Goal: Download file/media

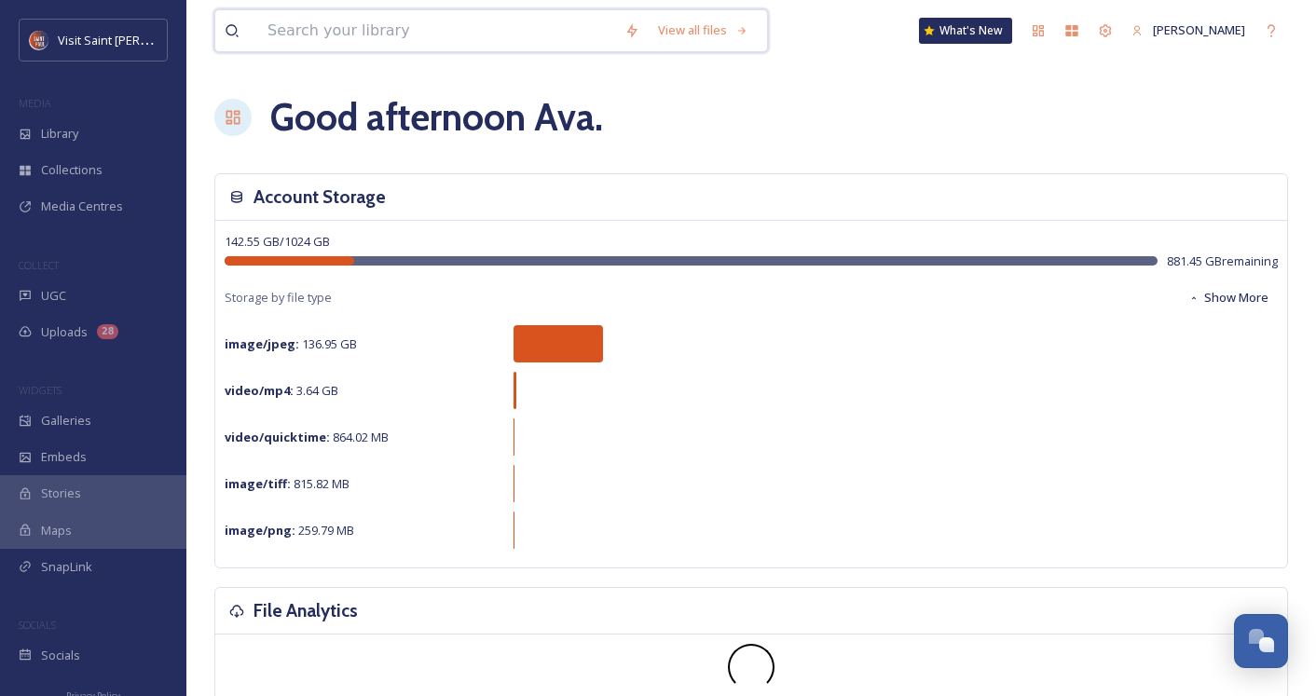
click at [394, 25] on input at bounding box center [436, 30] width 357 height 41
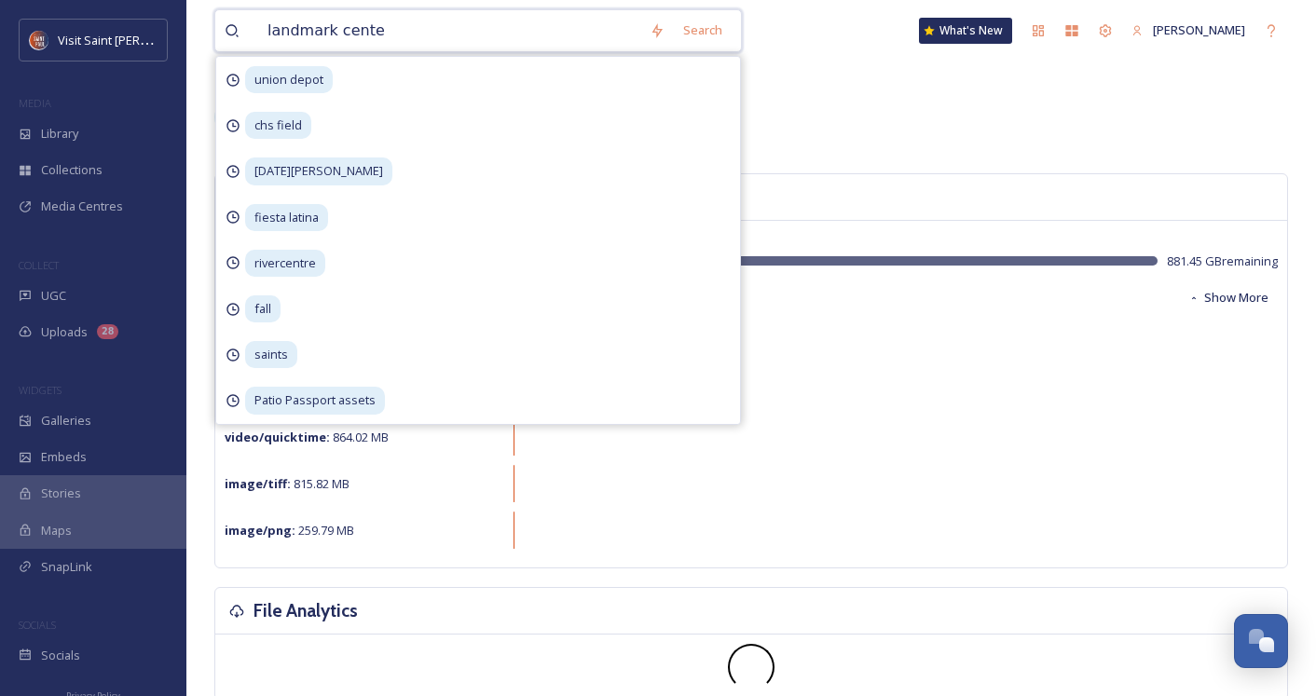
type input "landmark center"
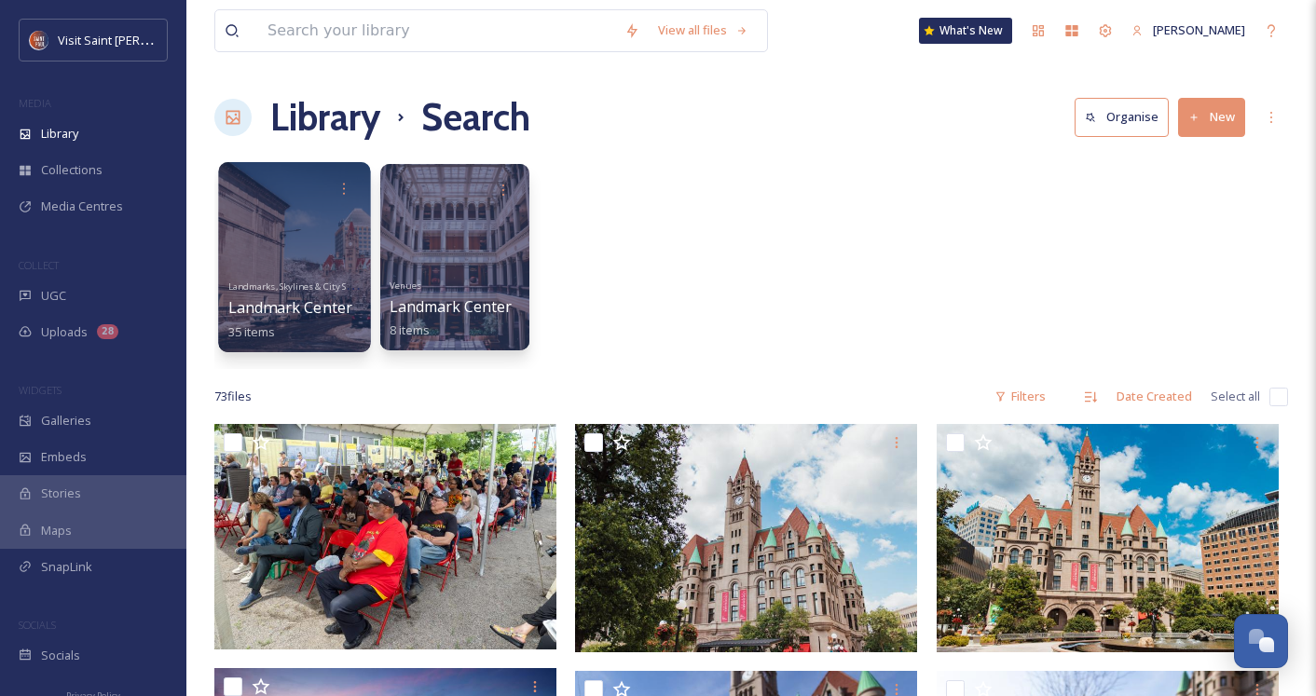
click at [314, 225] on div at bounding box center [294, 257] width 152 height 190
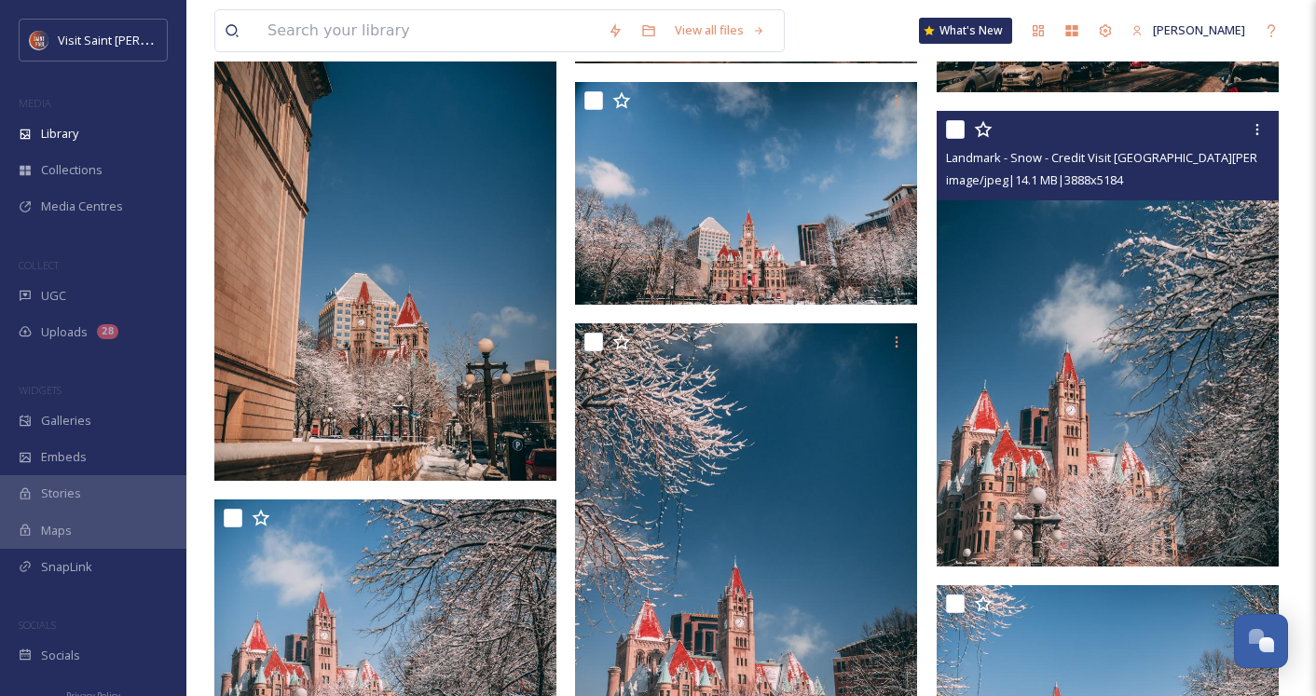
scroll to position [968, 0]
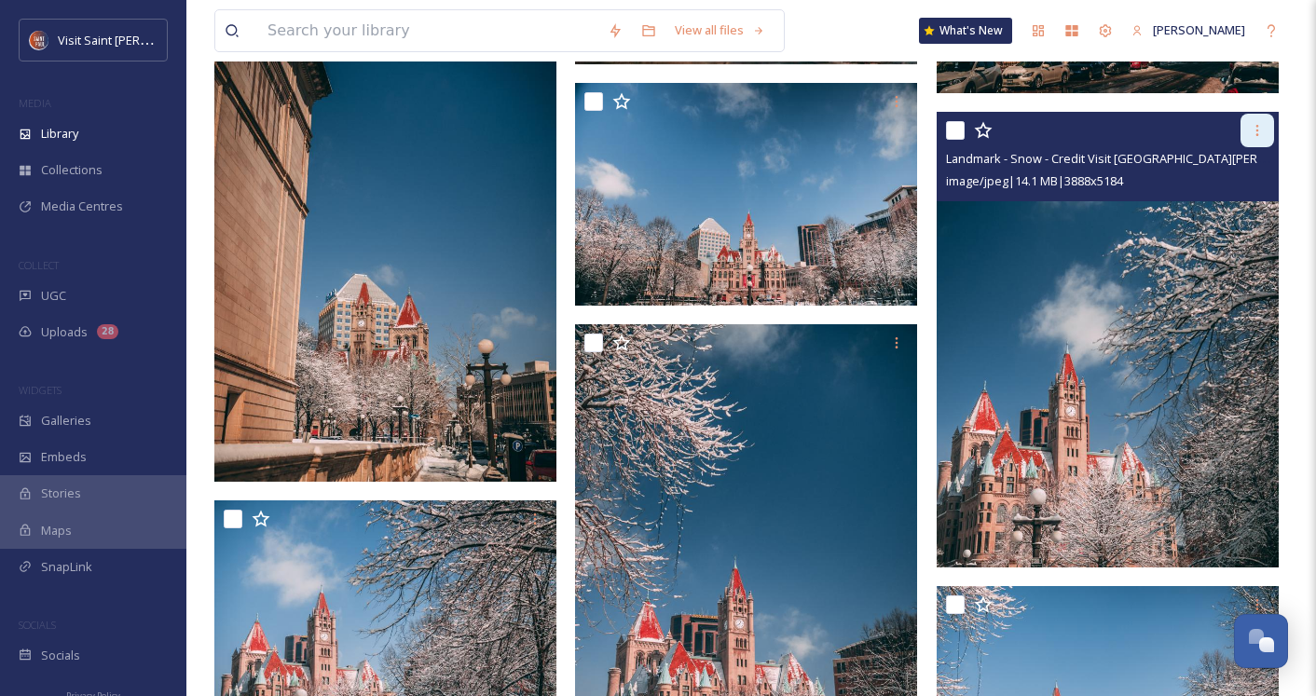
click at [1251, 129] on icon at bounding box center [1257, 130] width 15 height 15
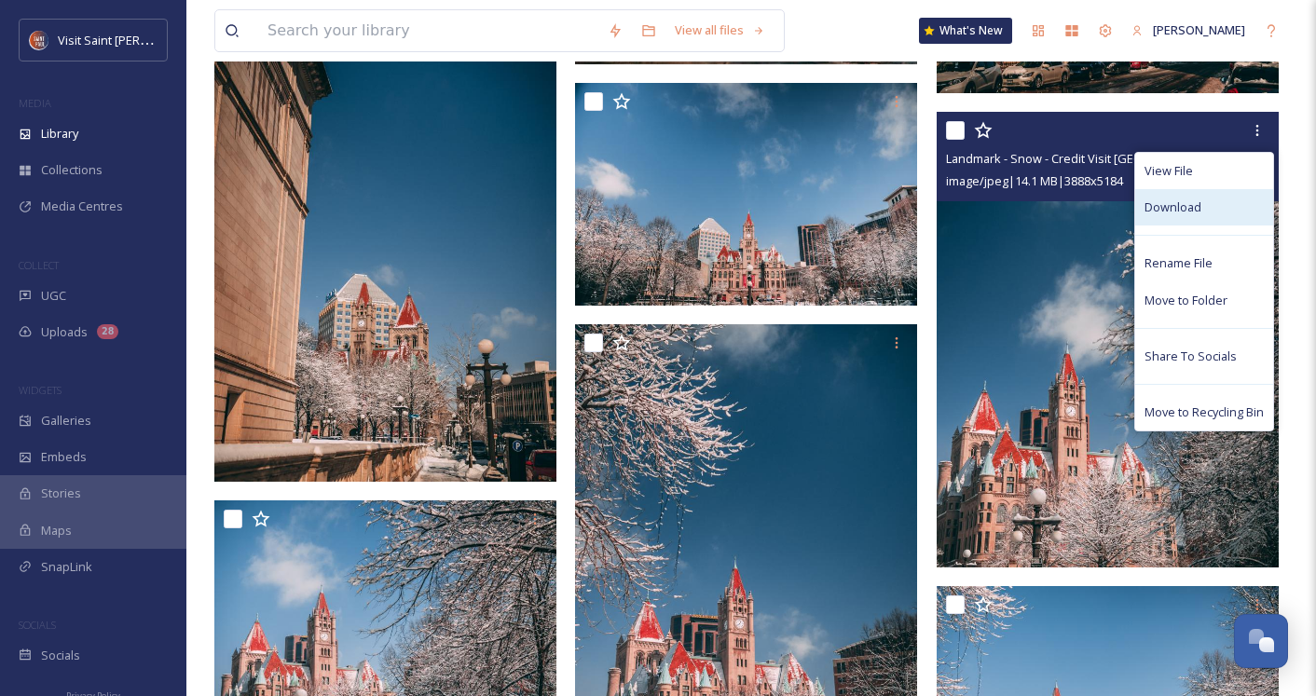
click at [1195, 215] on span "Download" at bounding box center [1172, 207] width 57 height 18
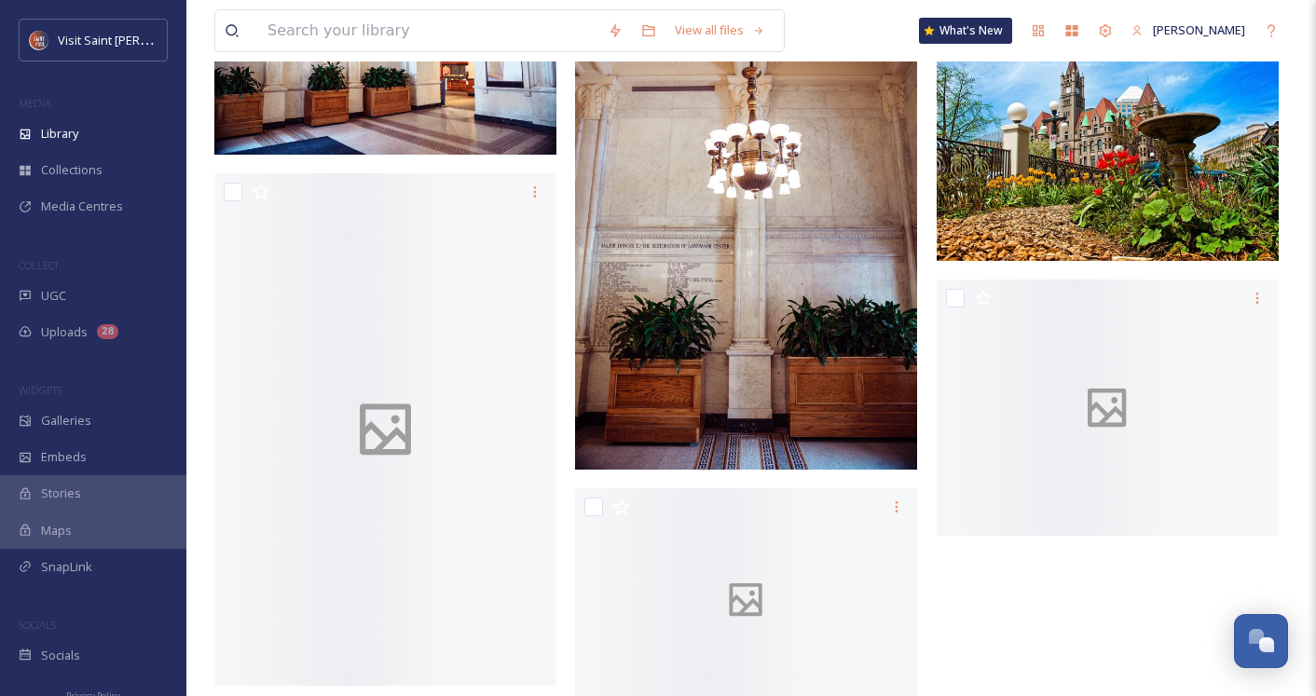
scroll to position [2855, 0]
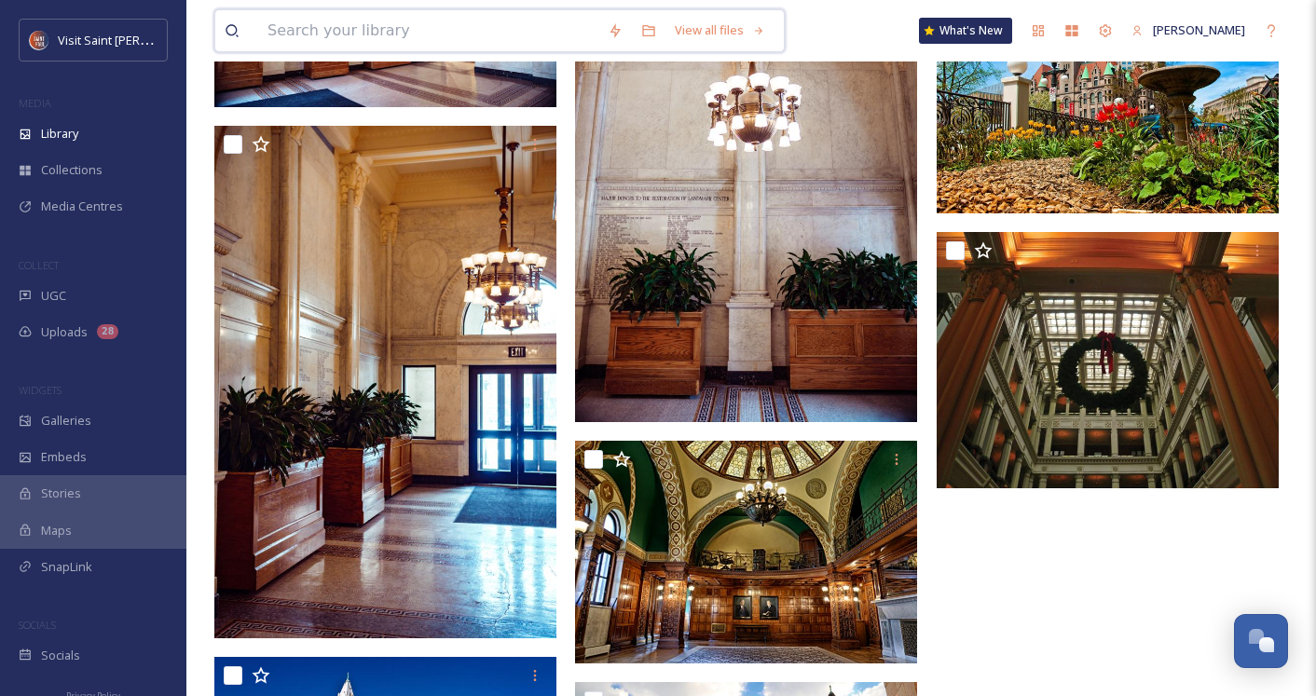
click at [459, 39] on input at bounding box center [428, 30] width 340 height 41
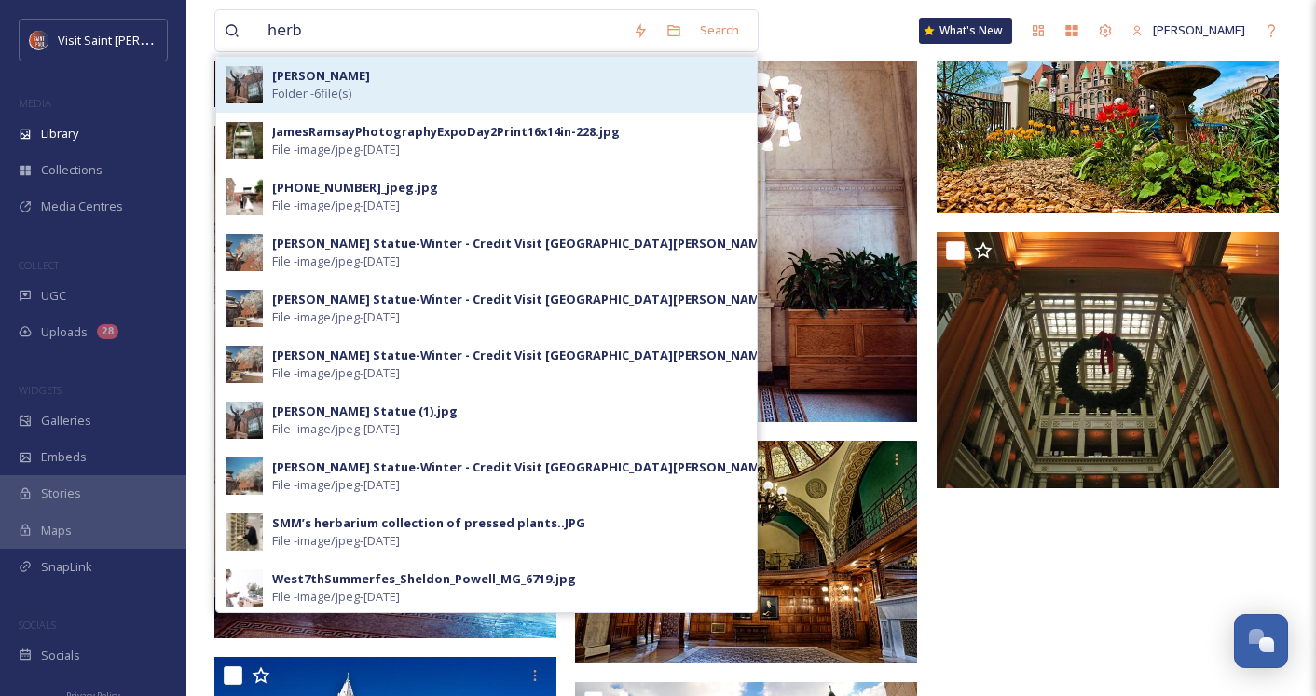
click at [434, 90] on div "Herb Brooks Folder - 6 file(s)" at bounding box center [509, 84] width 475 height 35
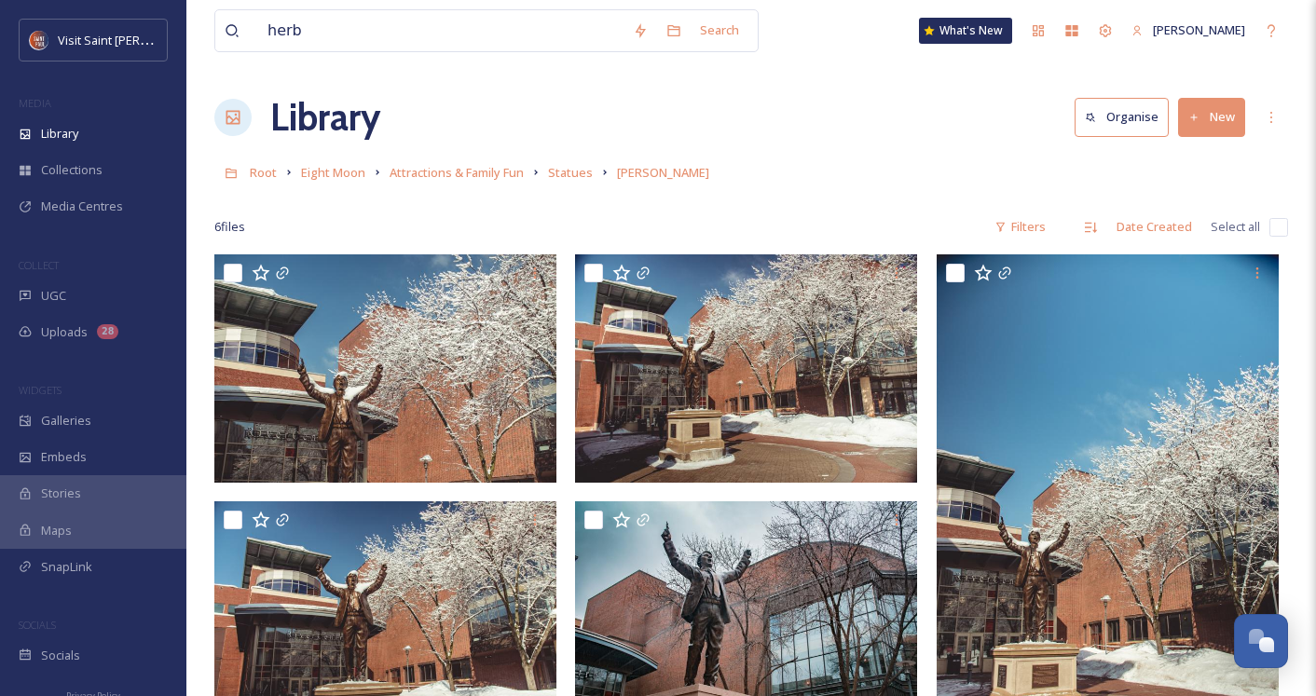
click at [854, 158] on div "Root Eight Moon Attractions & Family Fun Statues Herb Brooks" at bounding box center [751, 172] width 1074 height 35
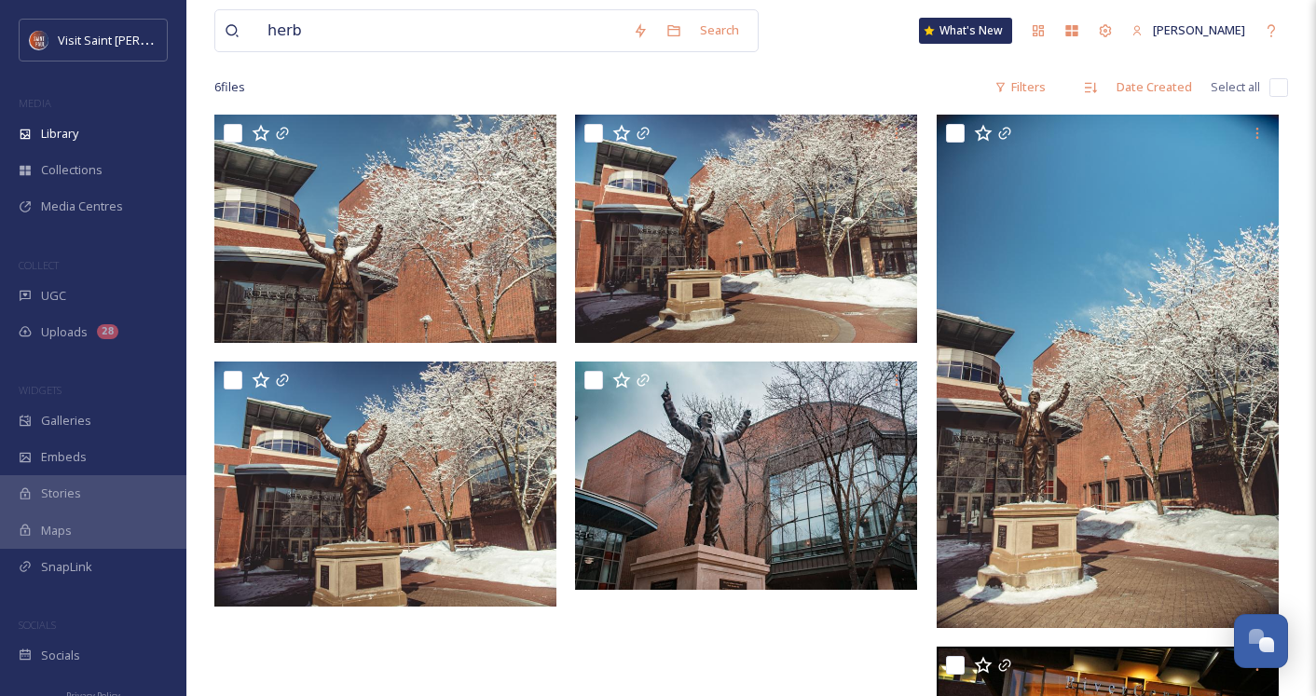
scroll to position [141, 0]
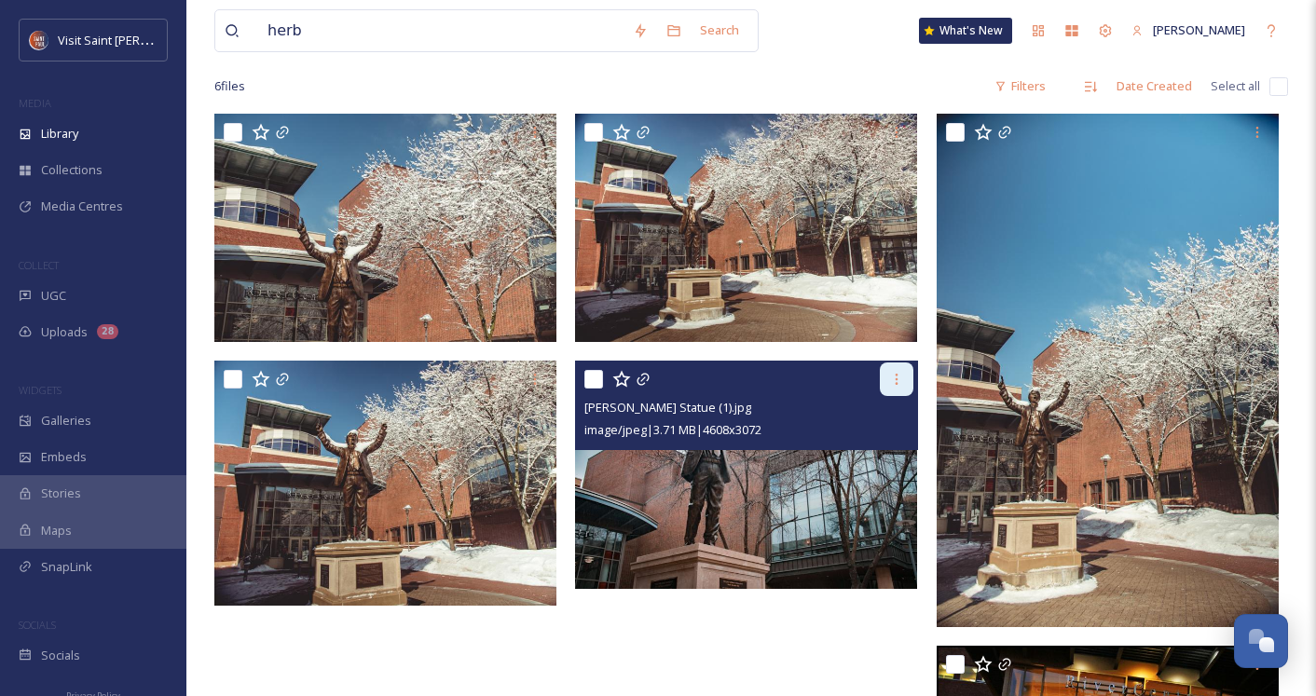
click at [888, 384] on div at bounding box center [897, 380] width 34 height 34
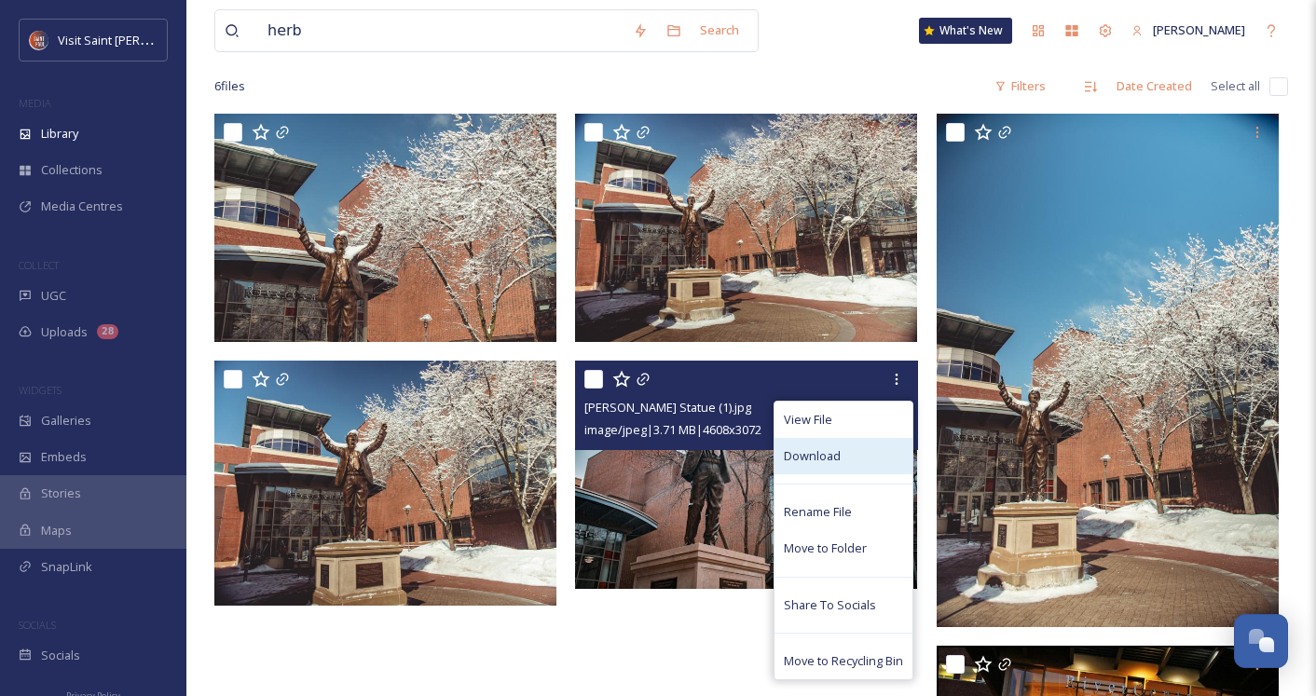
click at [822, 457] on span "Download" at bounding box center [812, 456] width 57 height 18
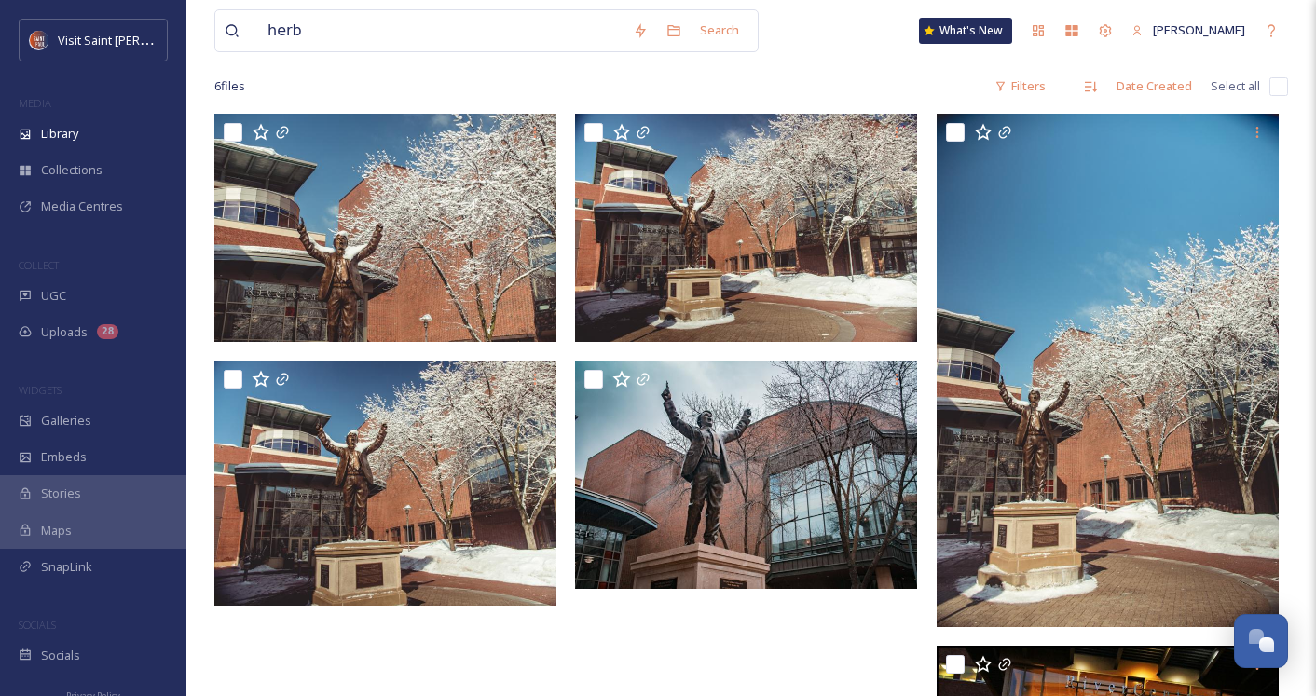
click at [461, 5] on div "herb Search What's New Ava Diaz" at bounding box center [751, 31] width 1074 height 62
click at [448, 33] on input "herb" at bounding box center [440, 30] width 365 height 41
type input "h"
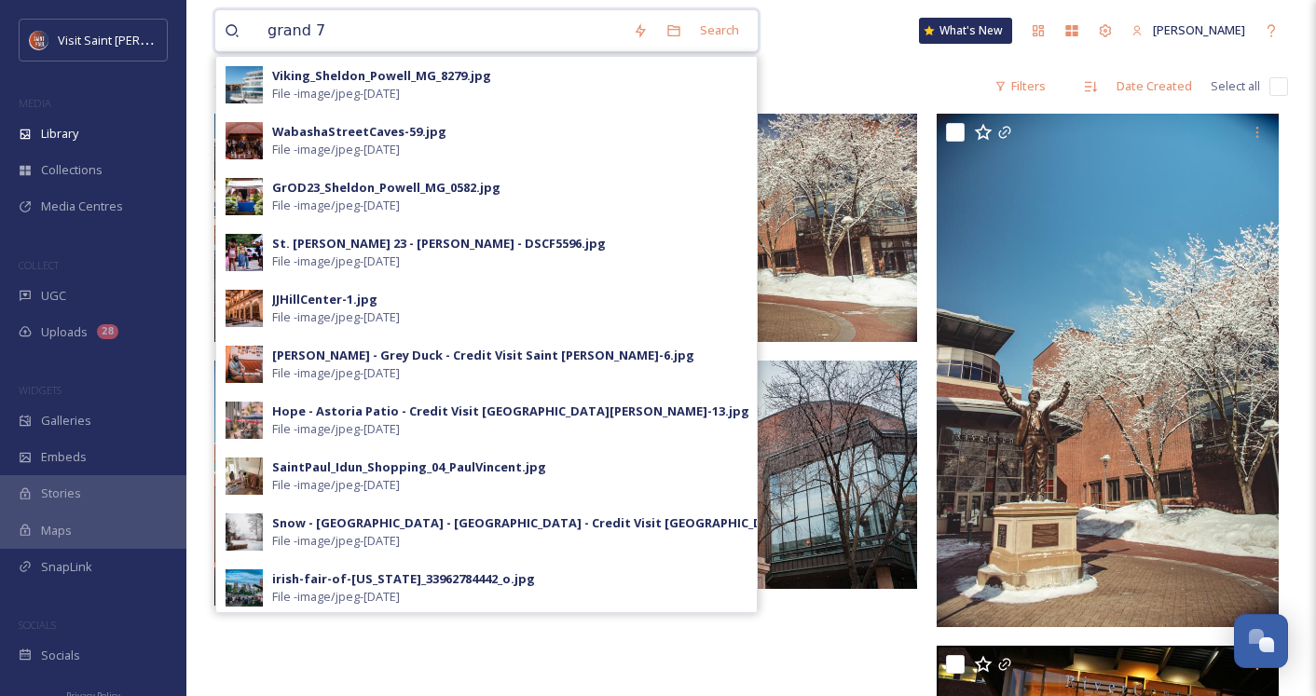
type input "grand 7"
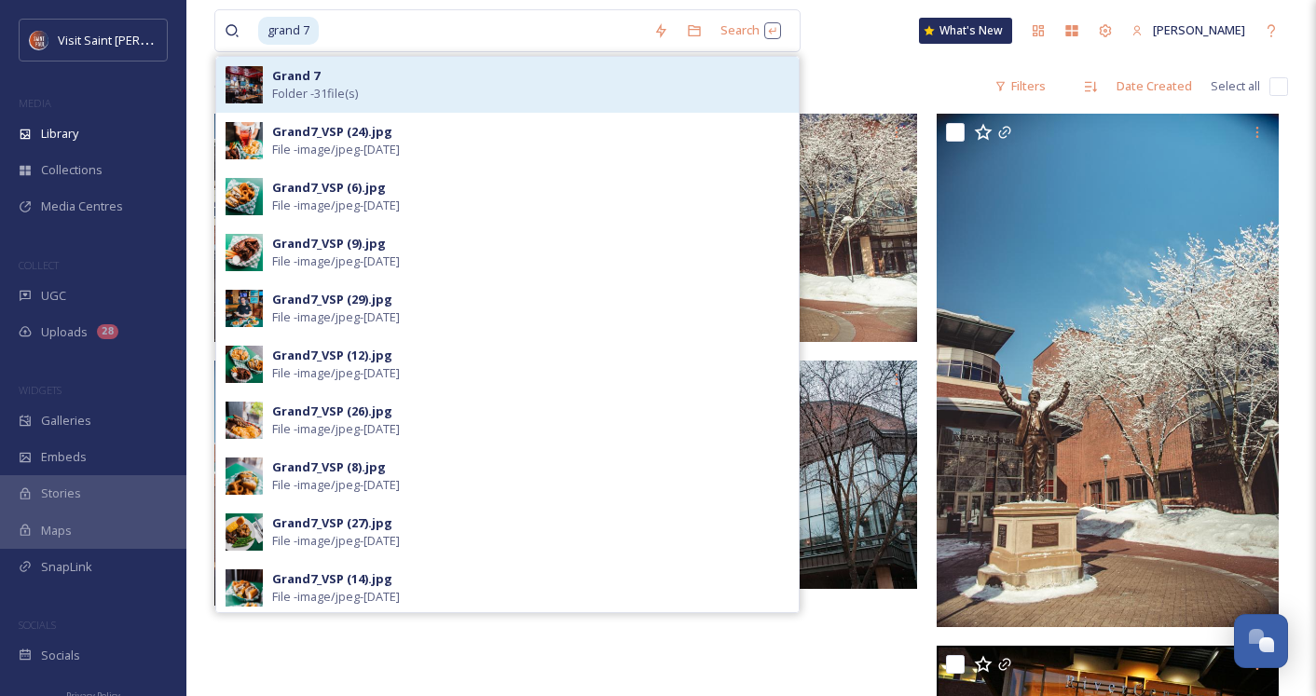
click at [428, 77] on div "Grand 7 Folder - 31 file(s)" at bounding box center [530, 84] width 517 height 35
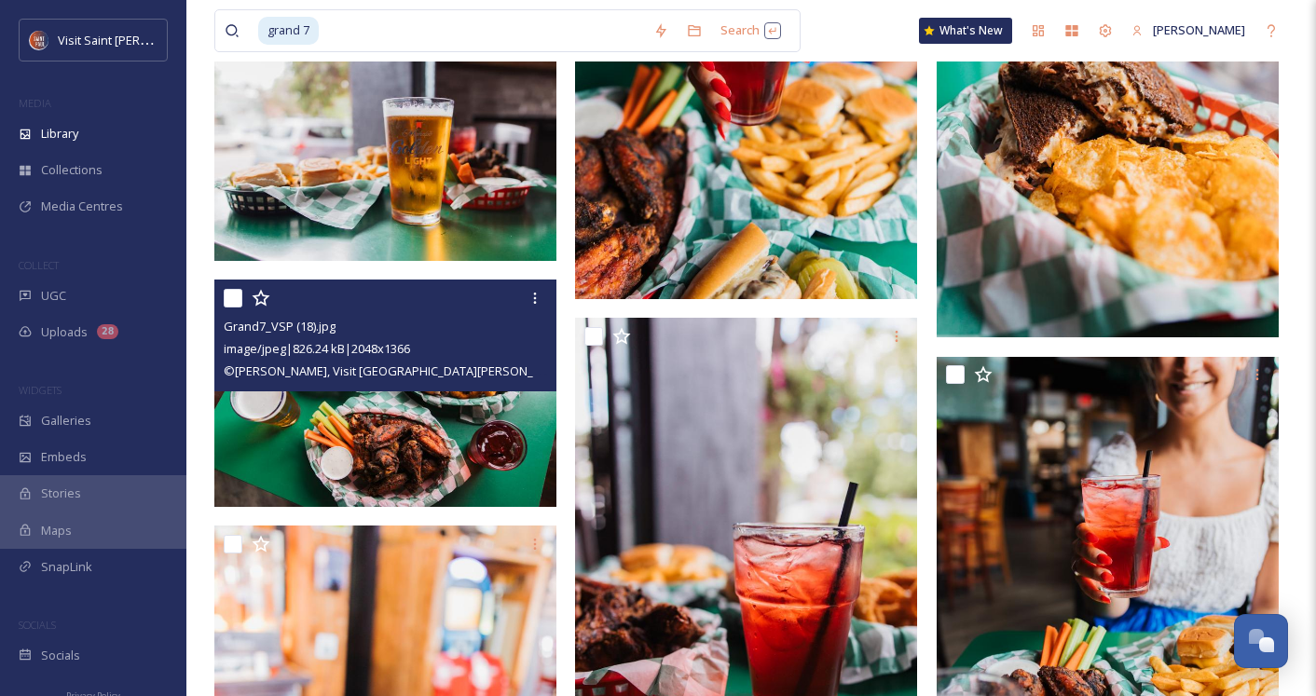
scroll to position [960, 0]
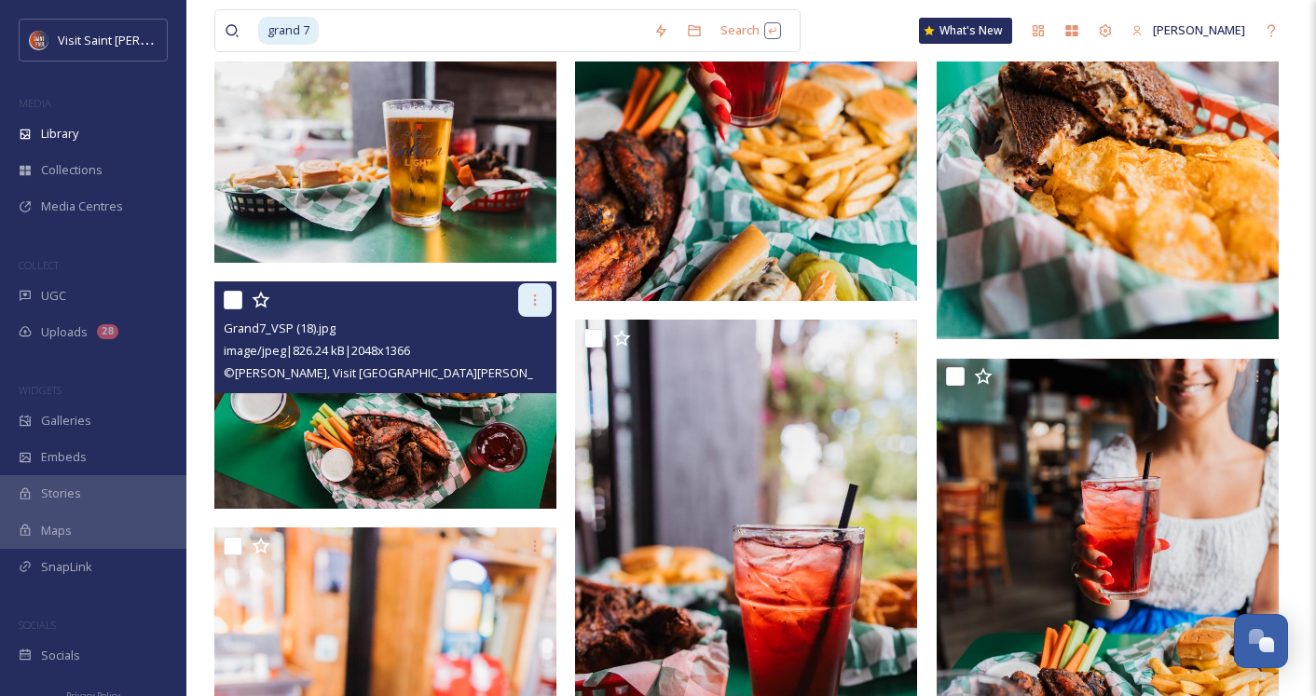
click at [534, 293] on icon at bounding box center [534, 300] width 15 height 15
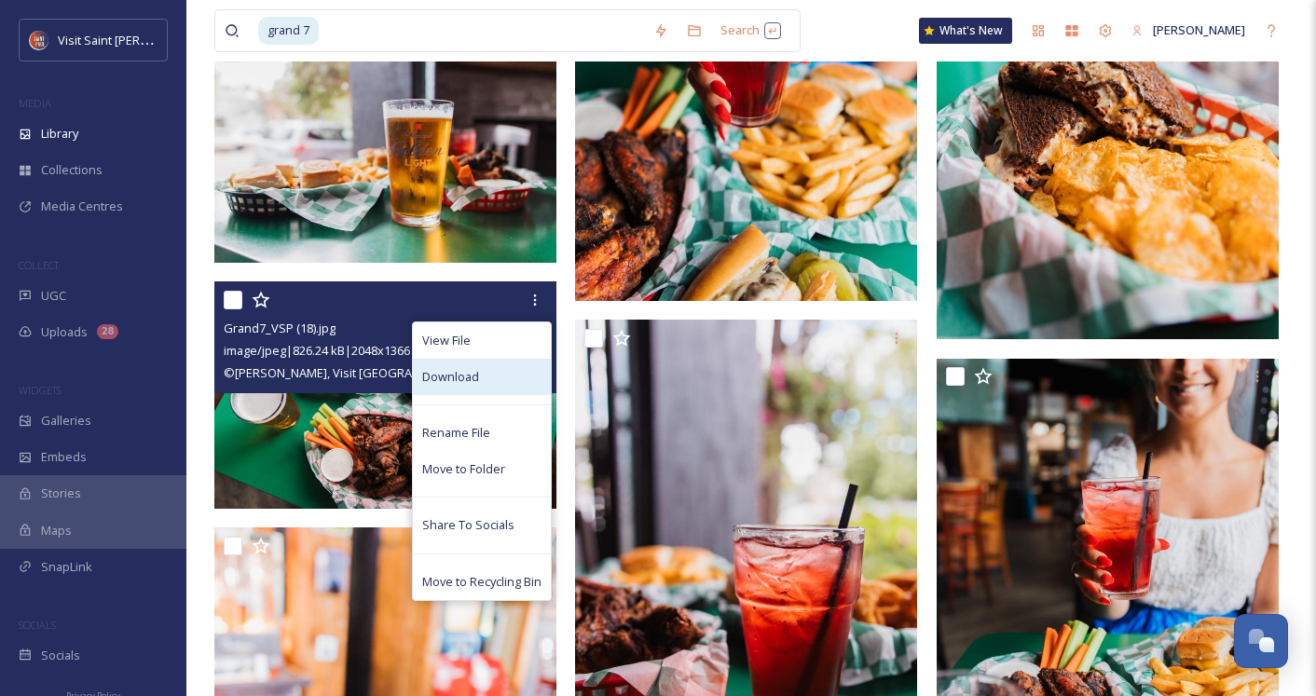
click at [504, 381] on div "Download" at bounding box center [482, 377] width 138 height 36
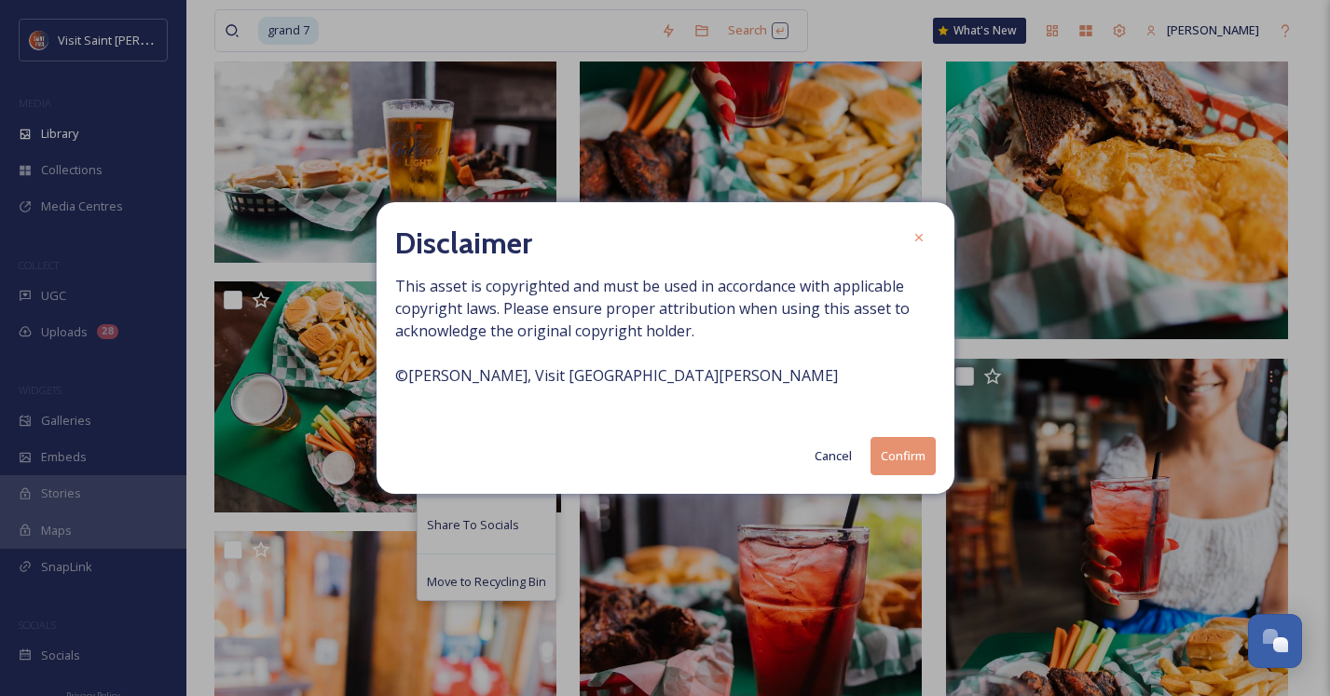
click at [914, 448] on button "Confirm" at bounding box center [902, 456] width 65 height 38
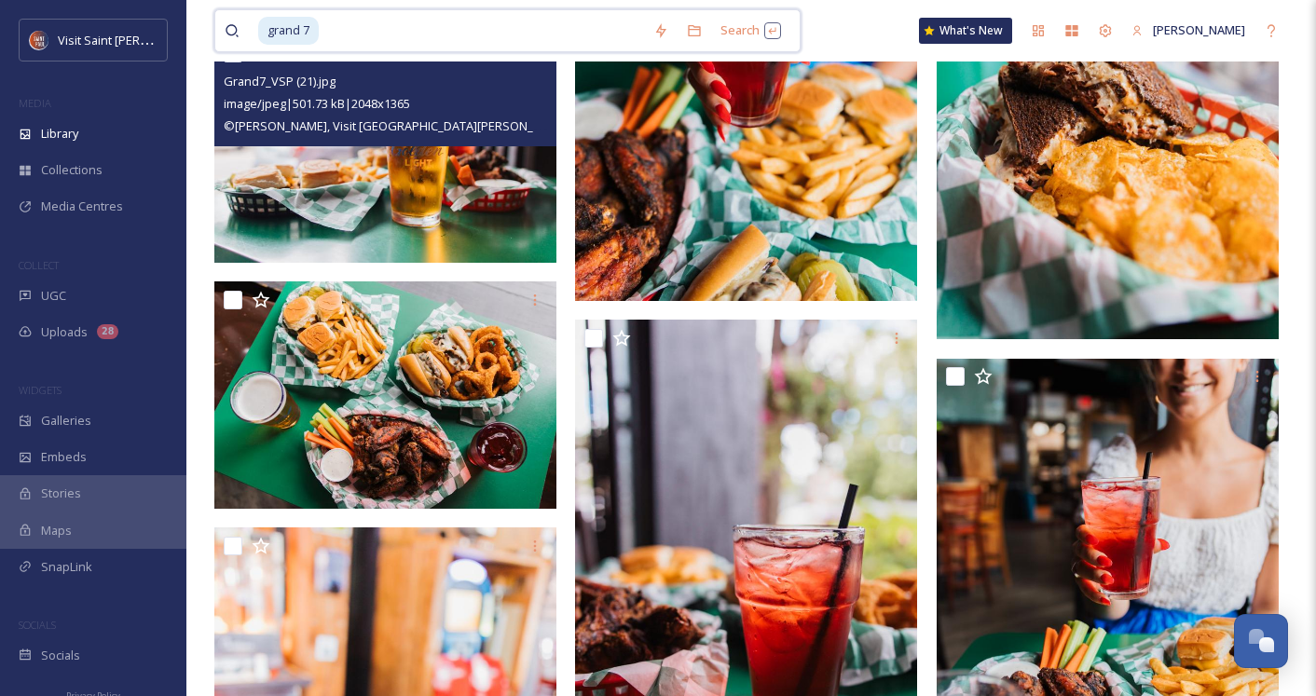
click at [448, 25] on input at bounding box center [482, 30] width 323 height 41
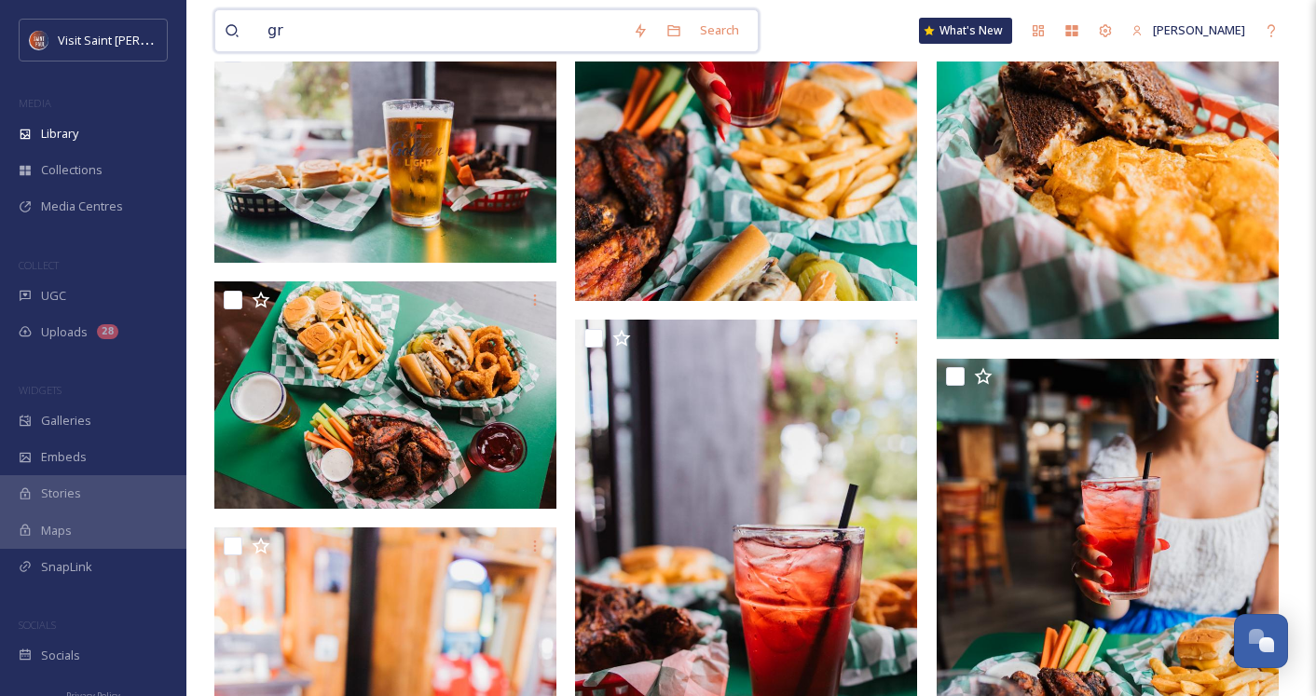
type input "g"
type input "shamrocks"
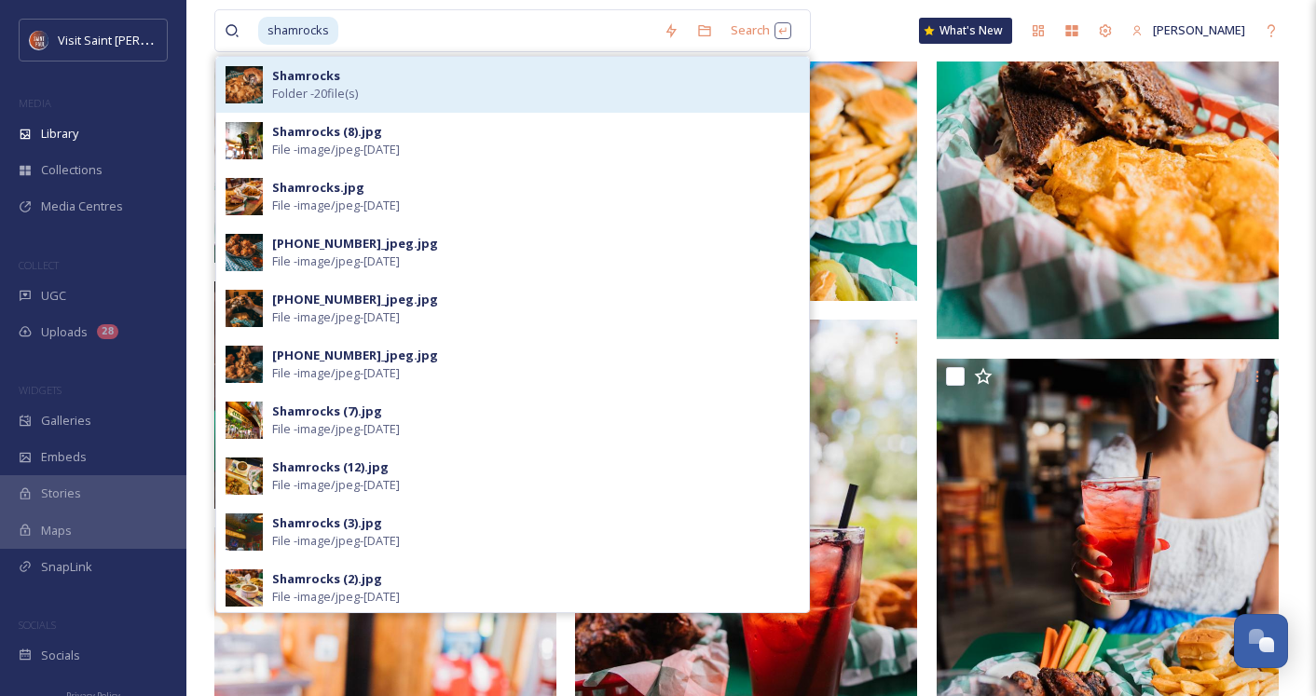
click at [390, 73] on div "Shamrocks Folder - 20 file(s)" at bounding box center [535, 84] width 527 height 35
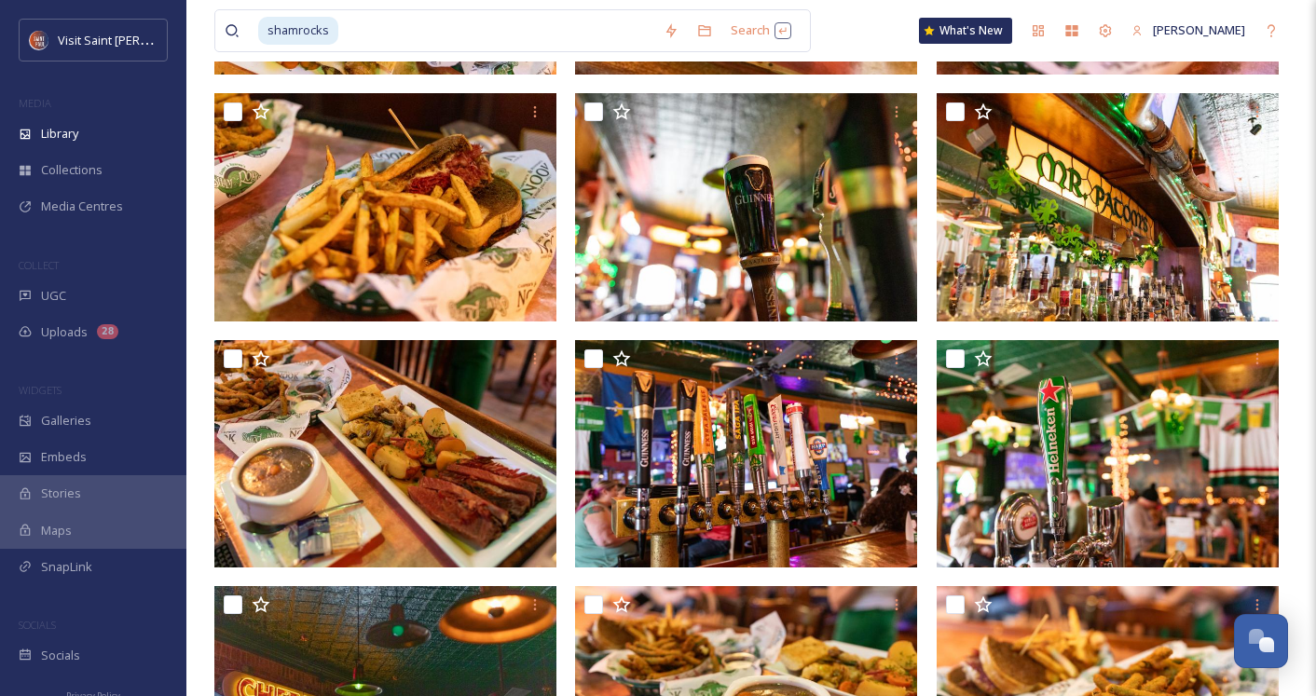
scroll to position [445, 0]
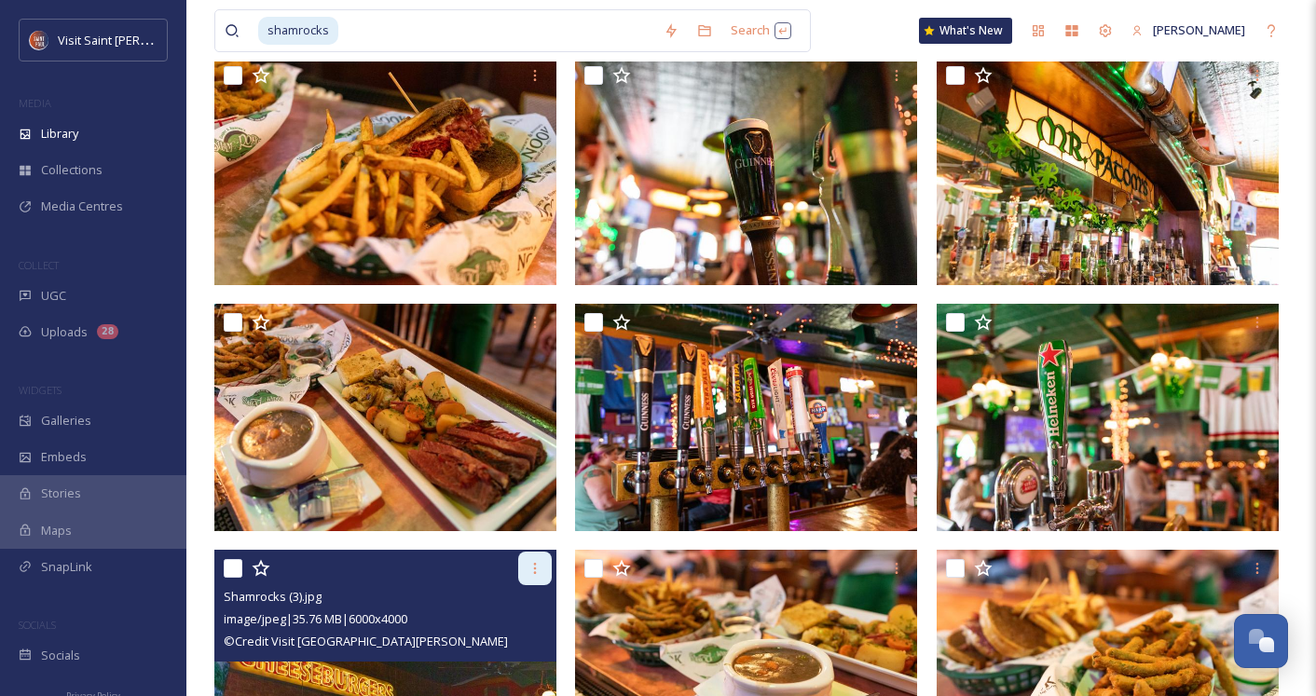
click at [530, 574] on icon at bounding box center [534, 568] width 15 height 15
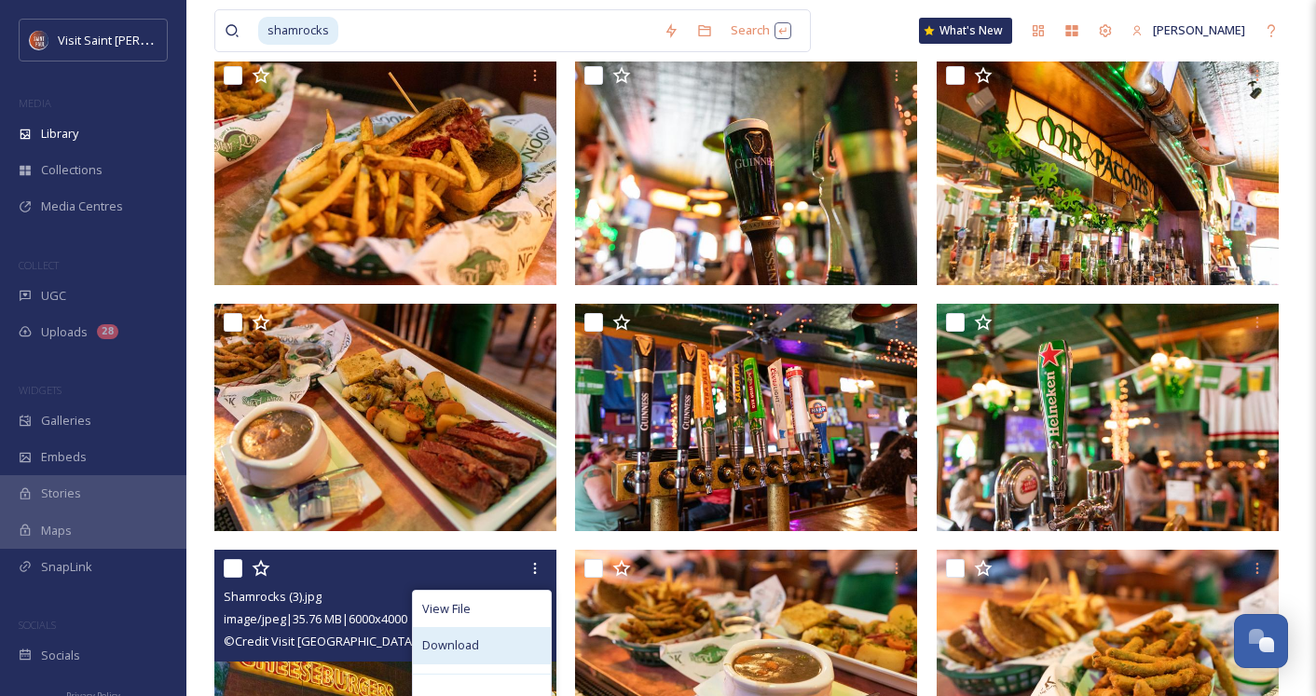
click at [504, 633] on div "Download" at bounding box center [482, 645] width 138 height 36
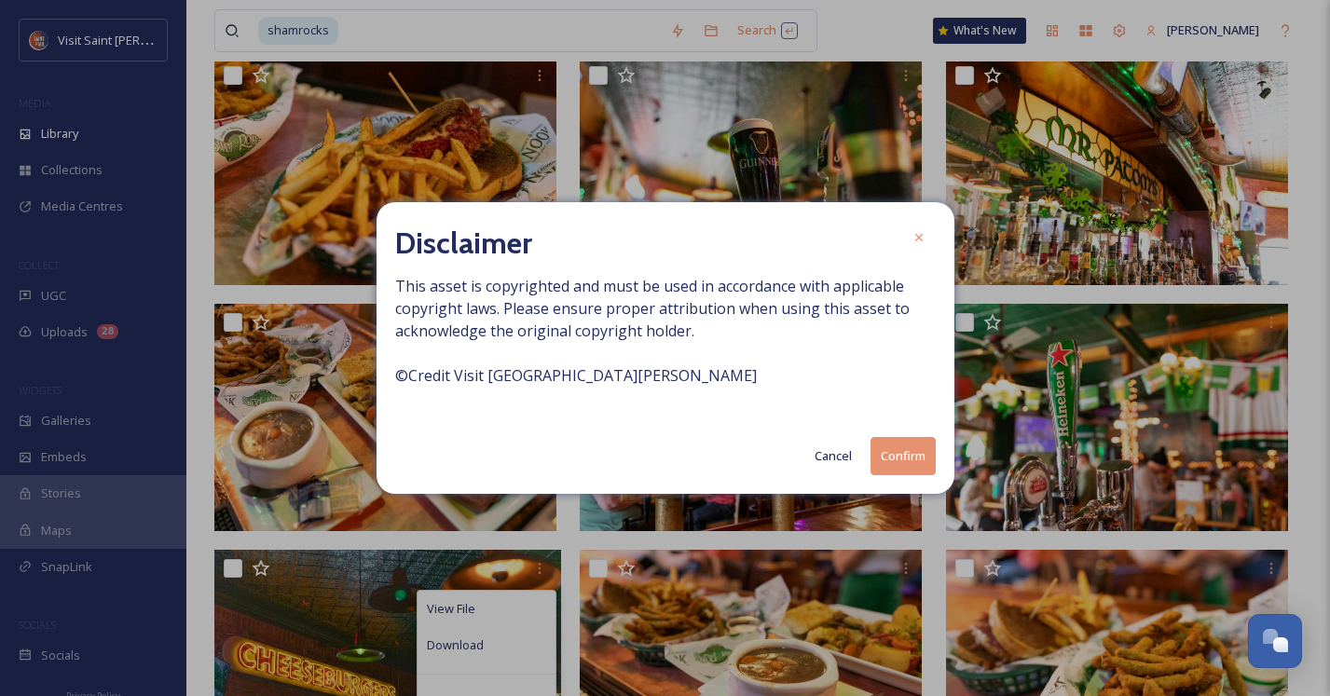
click at [891, 452] on button "Confirm" at bounding box center [902, 456] width 65 height 38
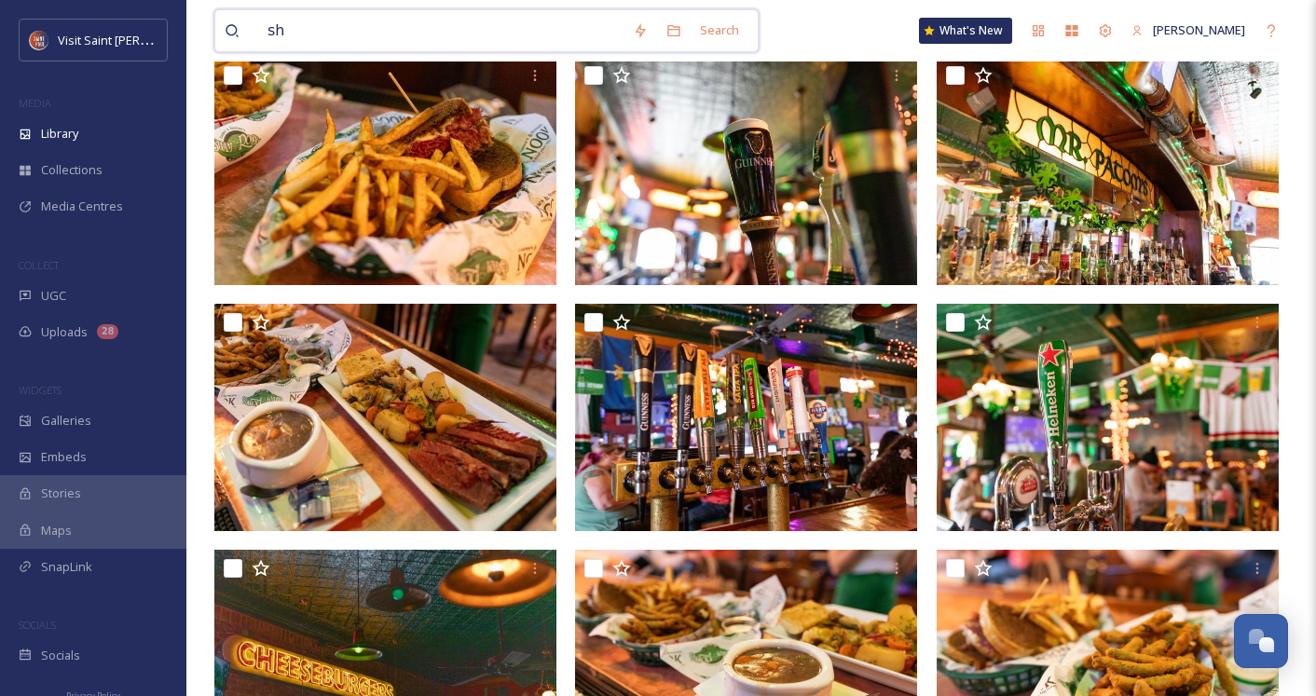
type input "s"
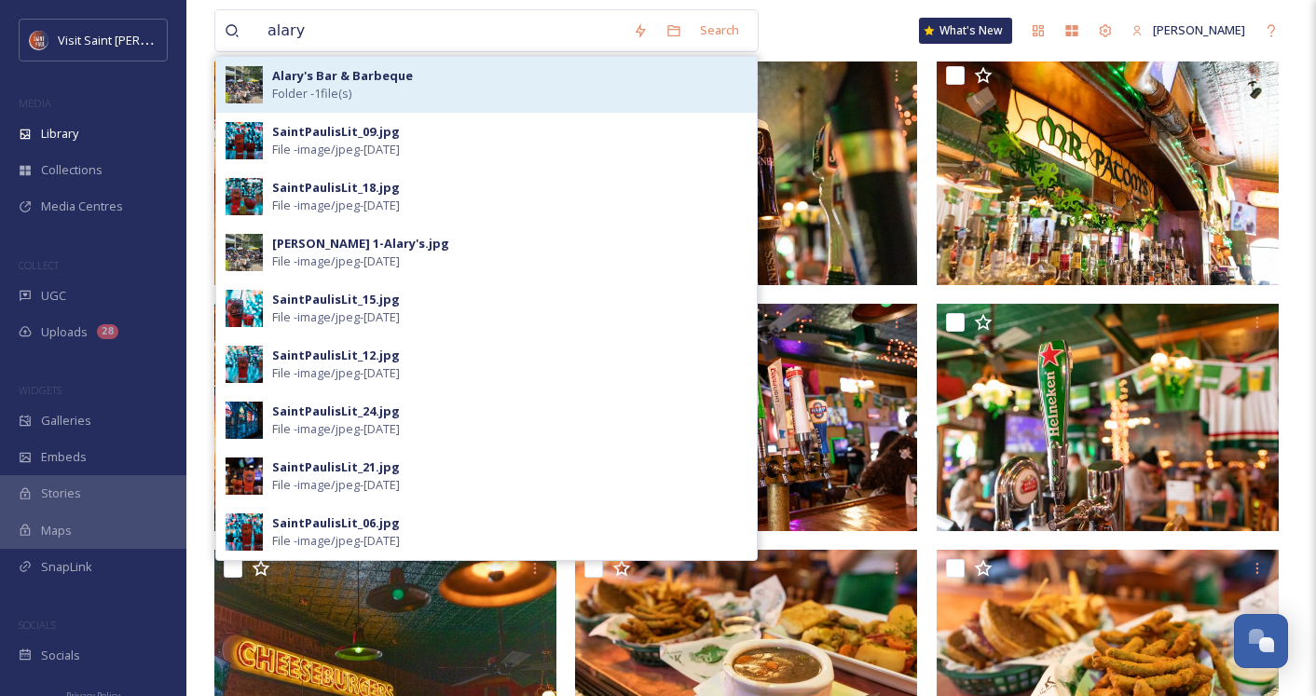
click at [407, 75] on strong "Alary's Bar & Barbeque" at bounding box center [342, 75] width 141 height 17
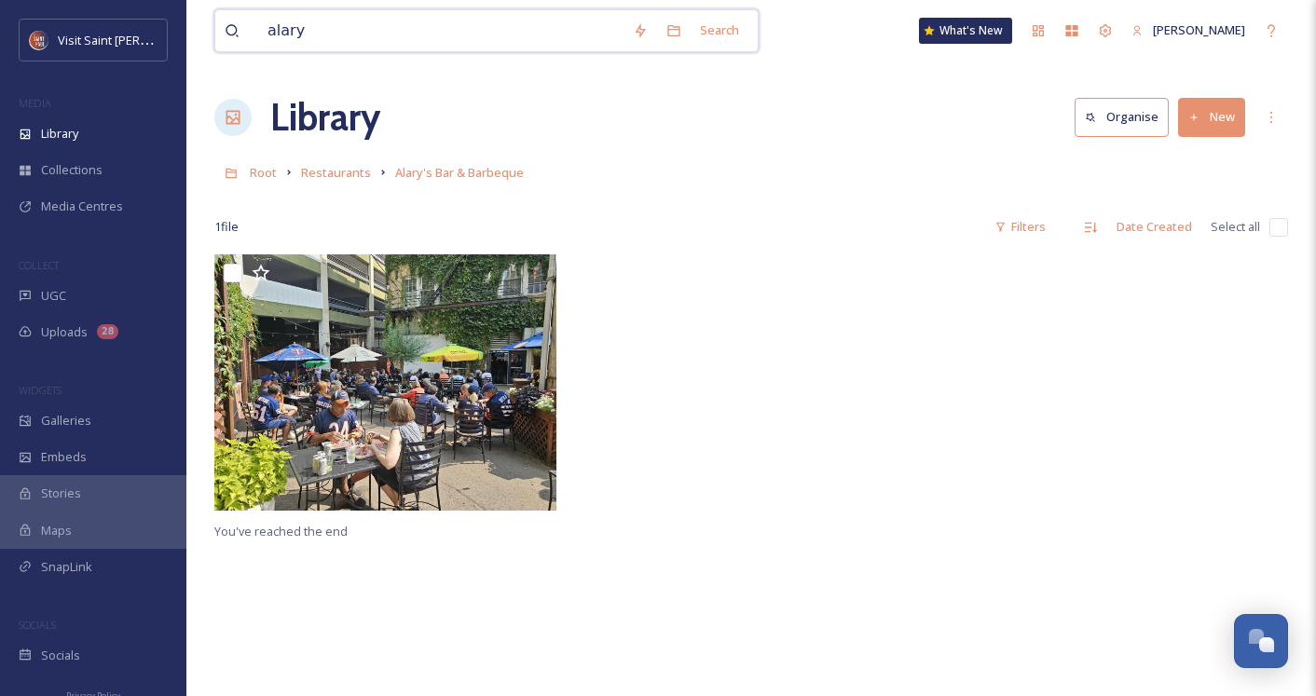
click at [341, 38] on input "alary" at bounding box center [440, 30] width 365 height 41
type input "a"
type input "alary"
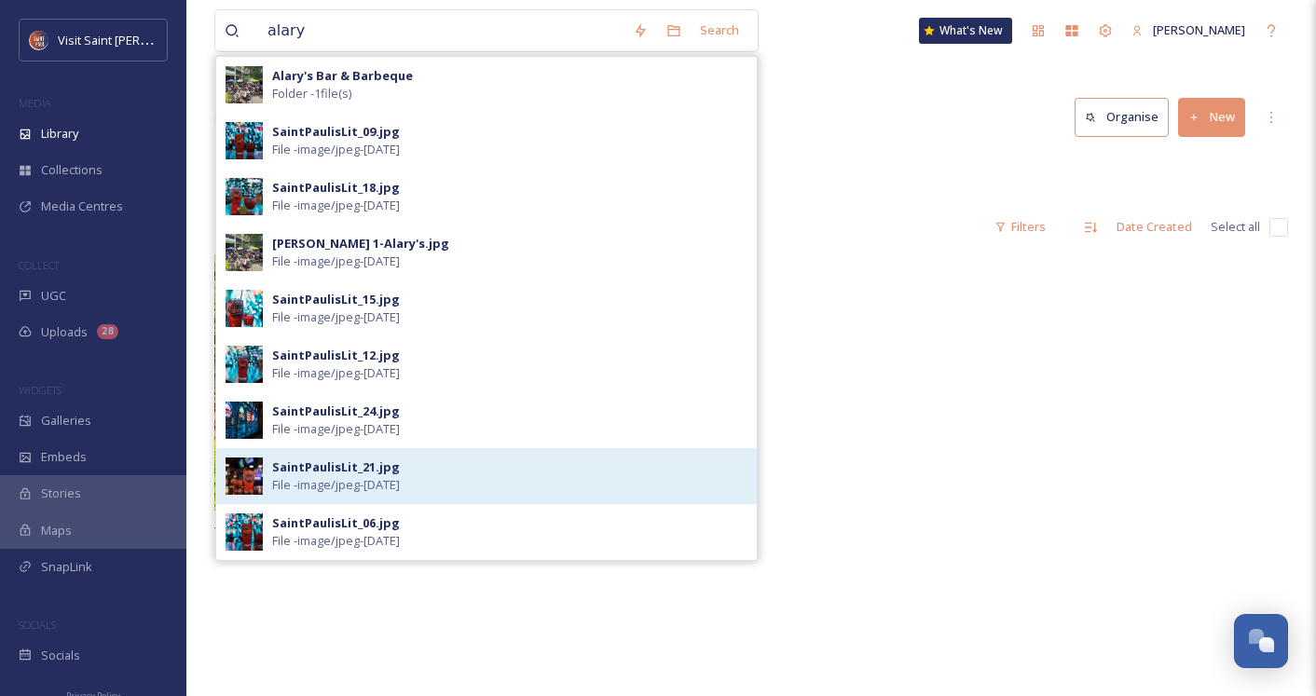
click at [414, 473] on div "SaintPaulisLit_21.jpg File - image/jpeg - Jan 16 2025" at bounding box center [509, 476] width 475 height 35
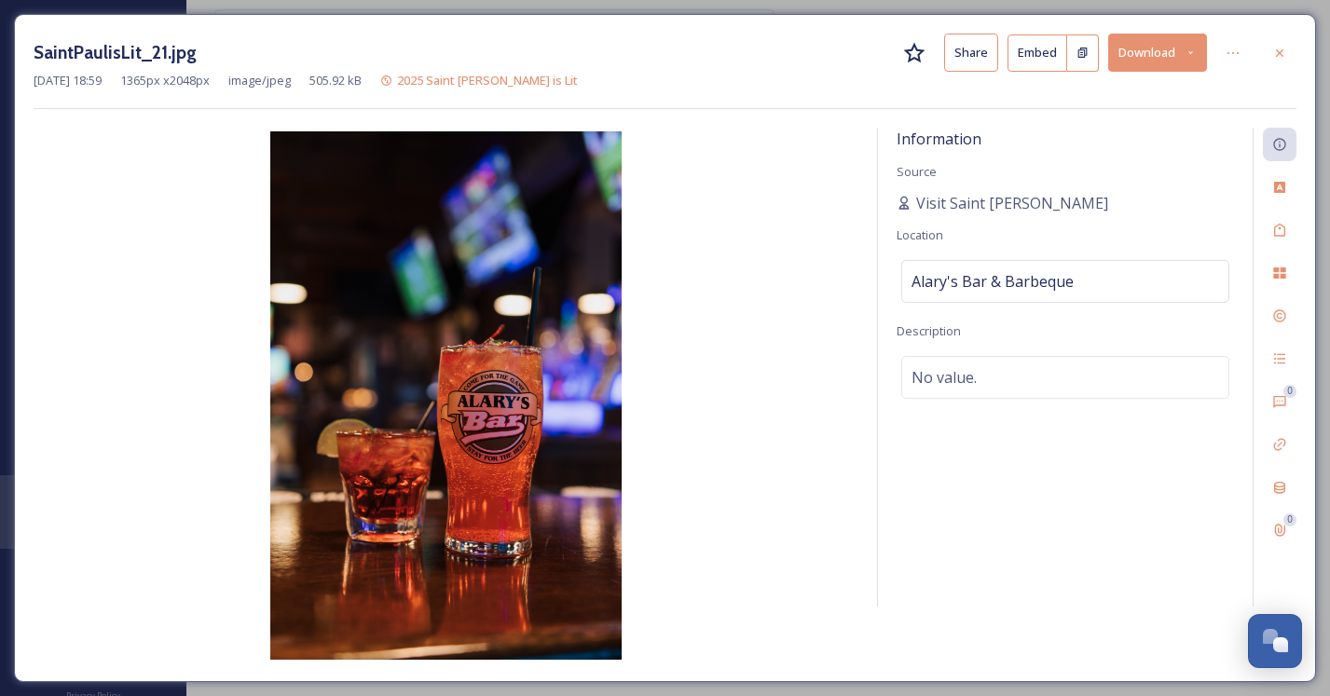
click at [1162, 44] on button "Download" at bounding box center [1157, 53] width 99 height 38
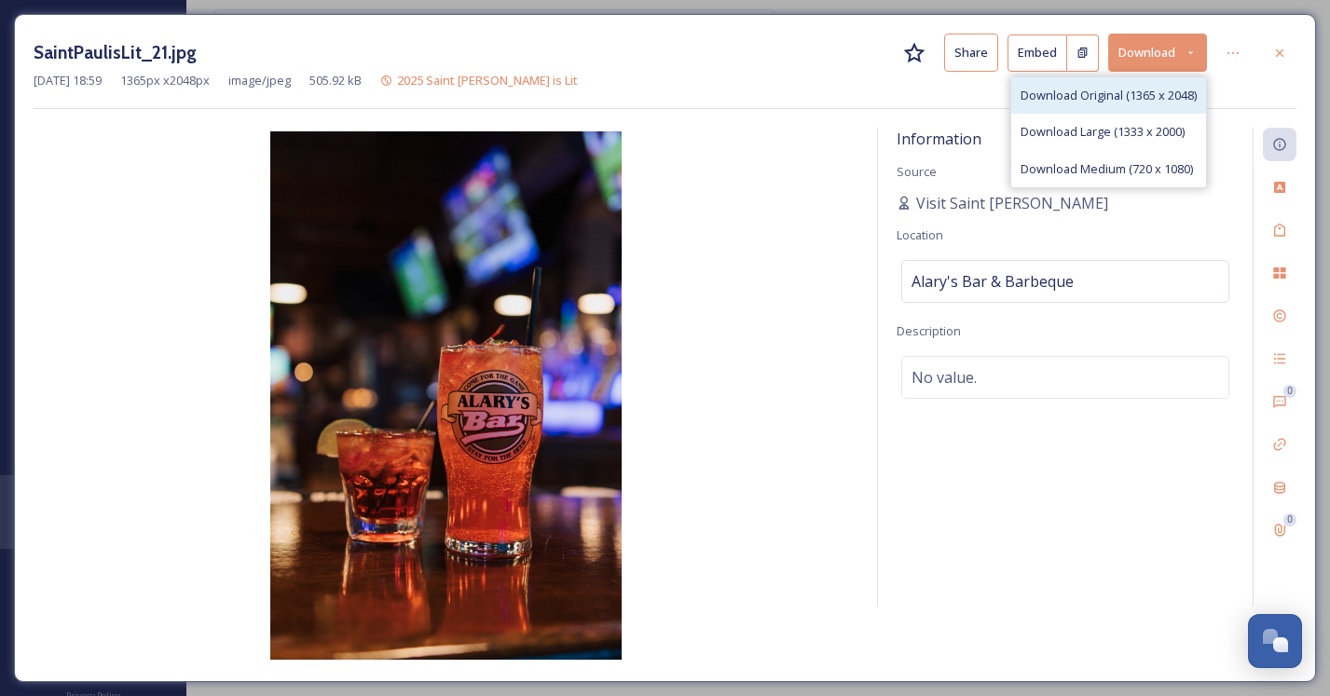
click at [1132, 94] on span "Download Original (1365 x 2048)" at bounding box center [1108, 96] width 176 height 18
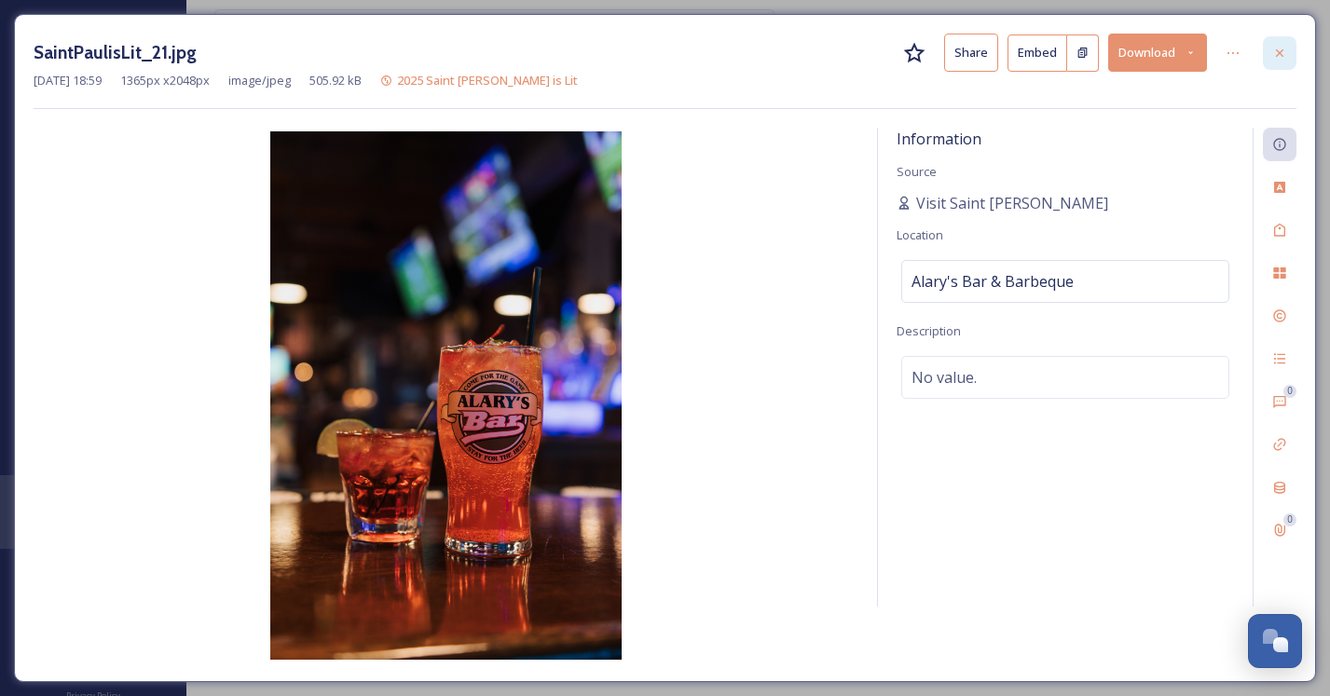
click at [1273, 51] on icon at bounding box center [1279, 53] width 15 height 15
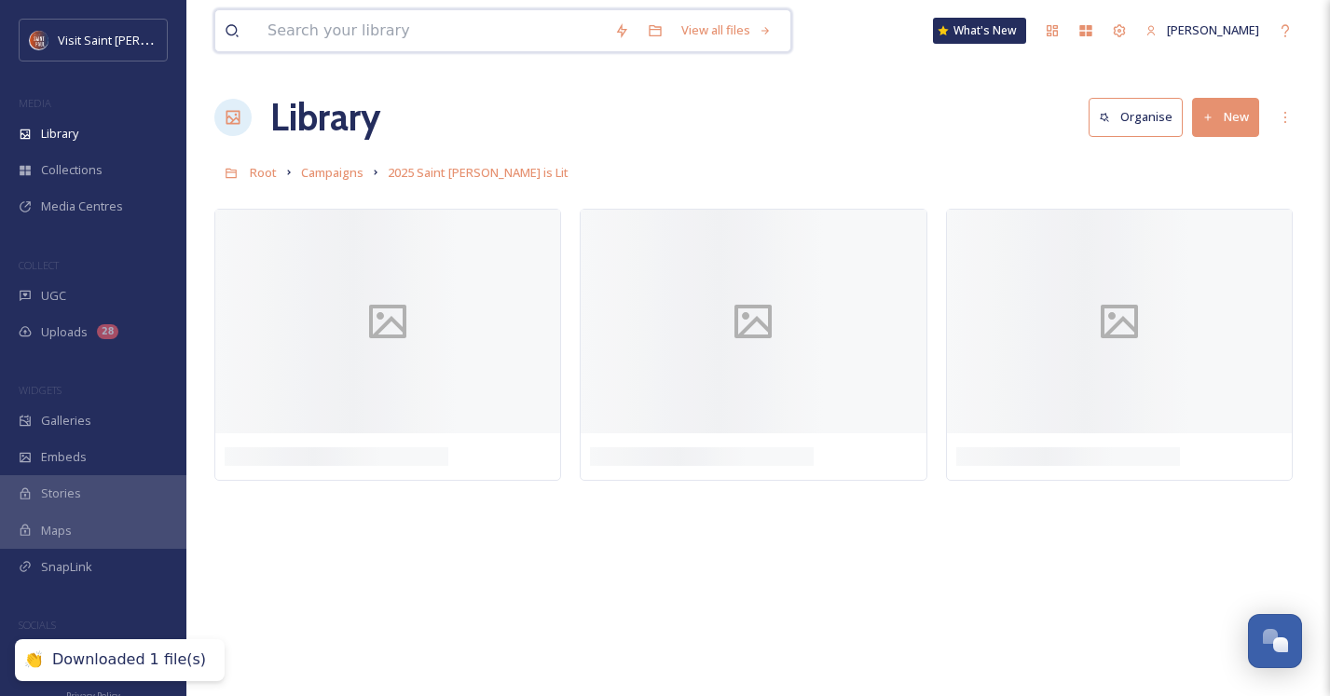
click at [395, 27] on input at bounding box center [431, 30] width 347 height 41
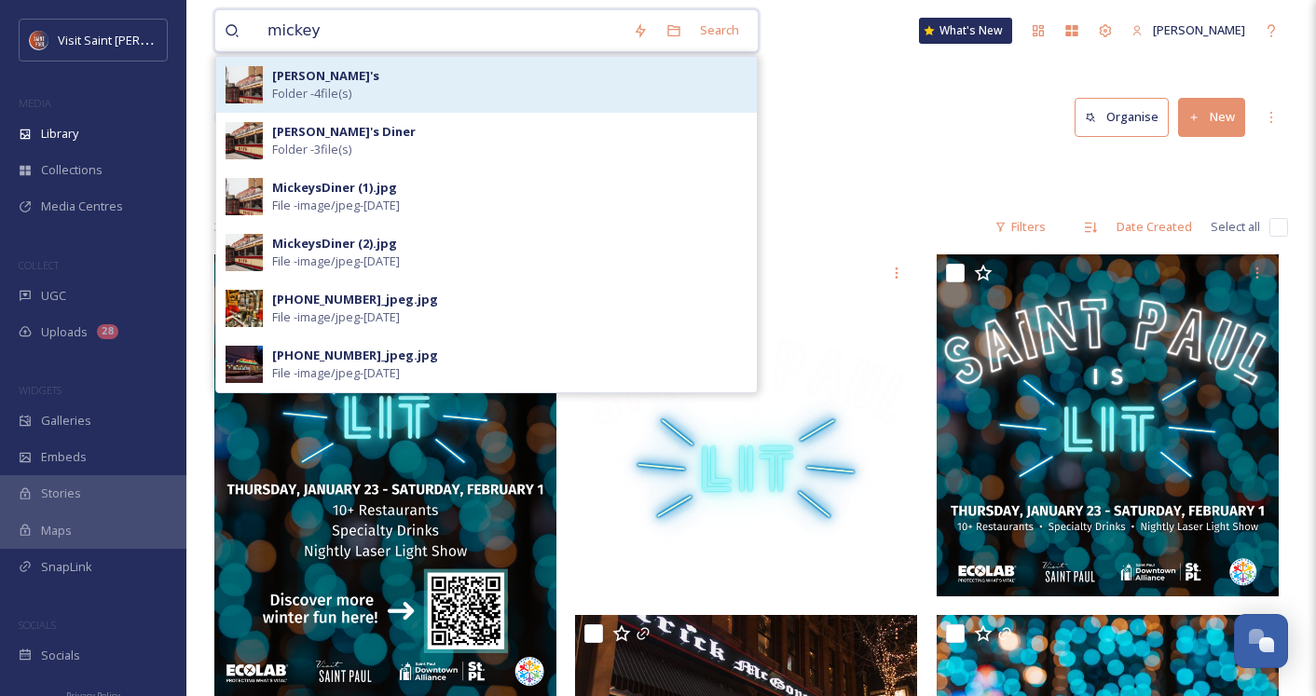
type input "mickey"
click at [376, 77] on div "Mickey's Folder - 4 file(s)" at bounding box center [509, 84] width 475 height 35
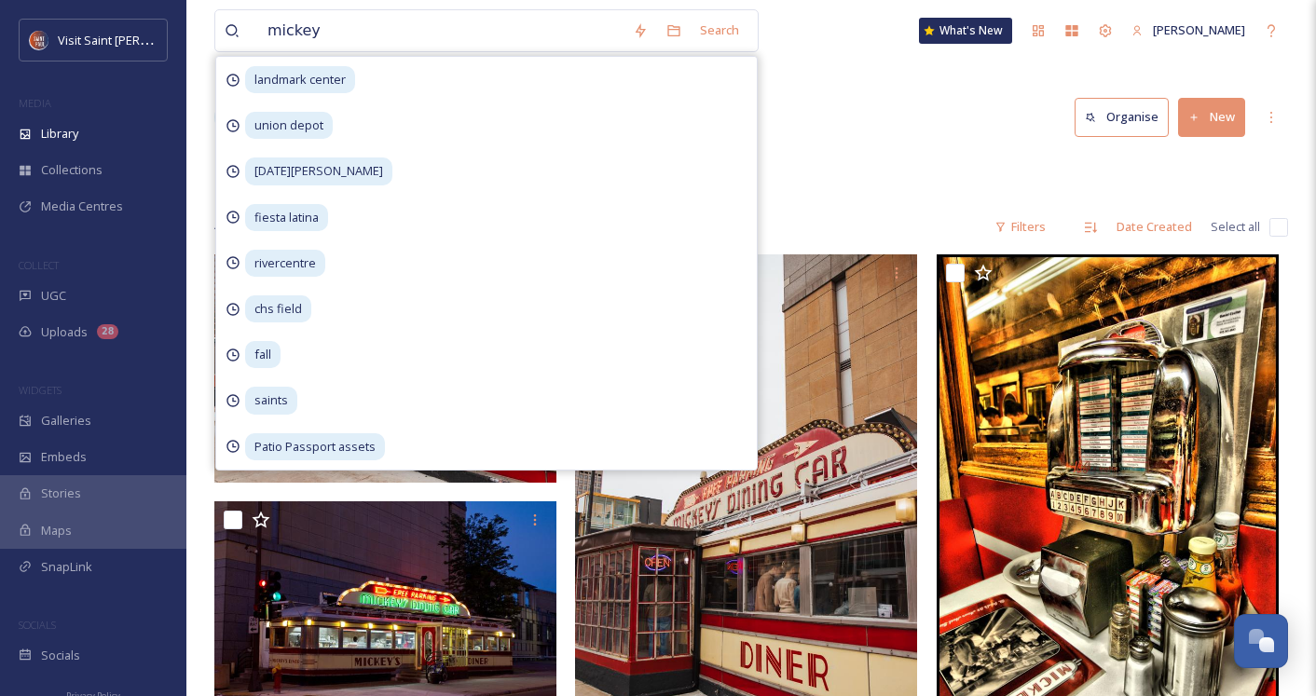
click at [910, 143] on div "Library Organise New" at bounding box center [751, 117] width 1074 height 56
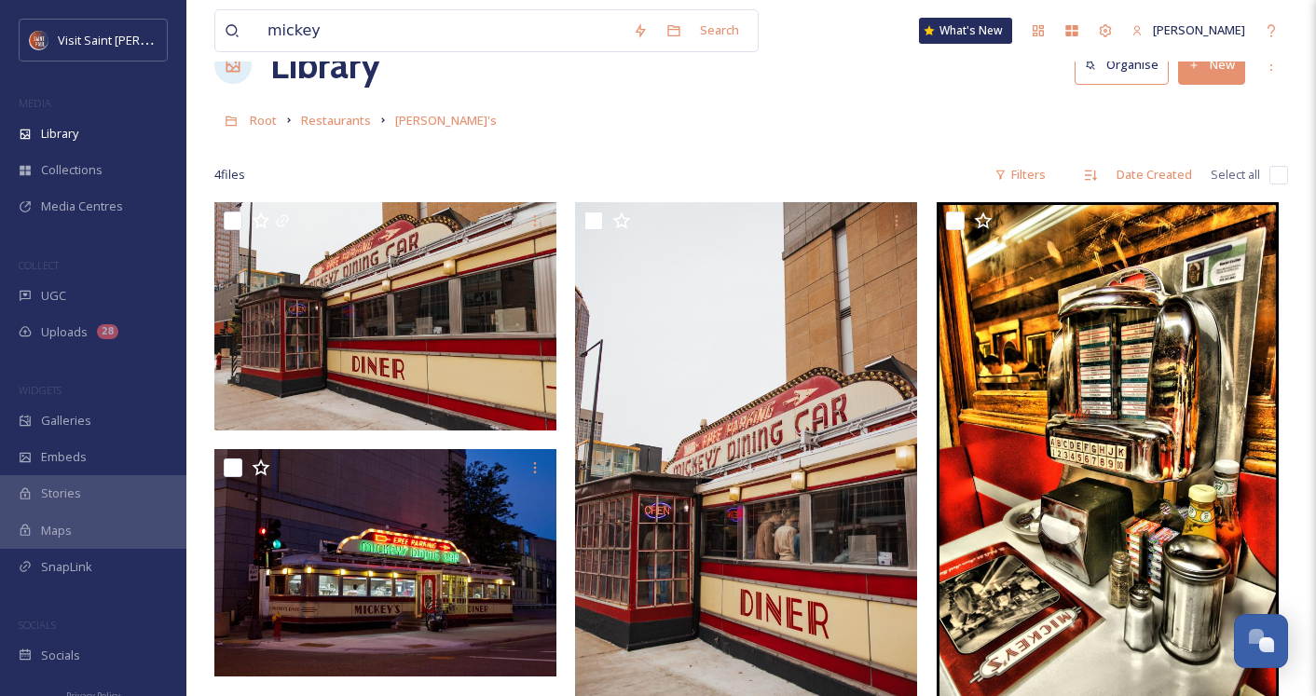
scroll to position [51, 0]
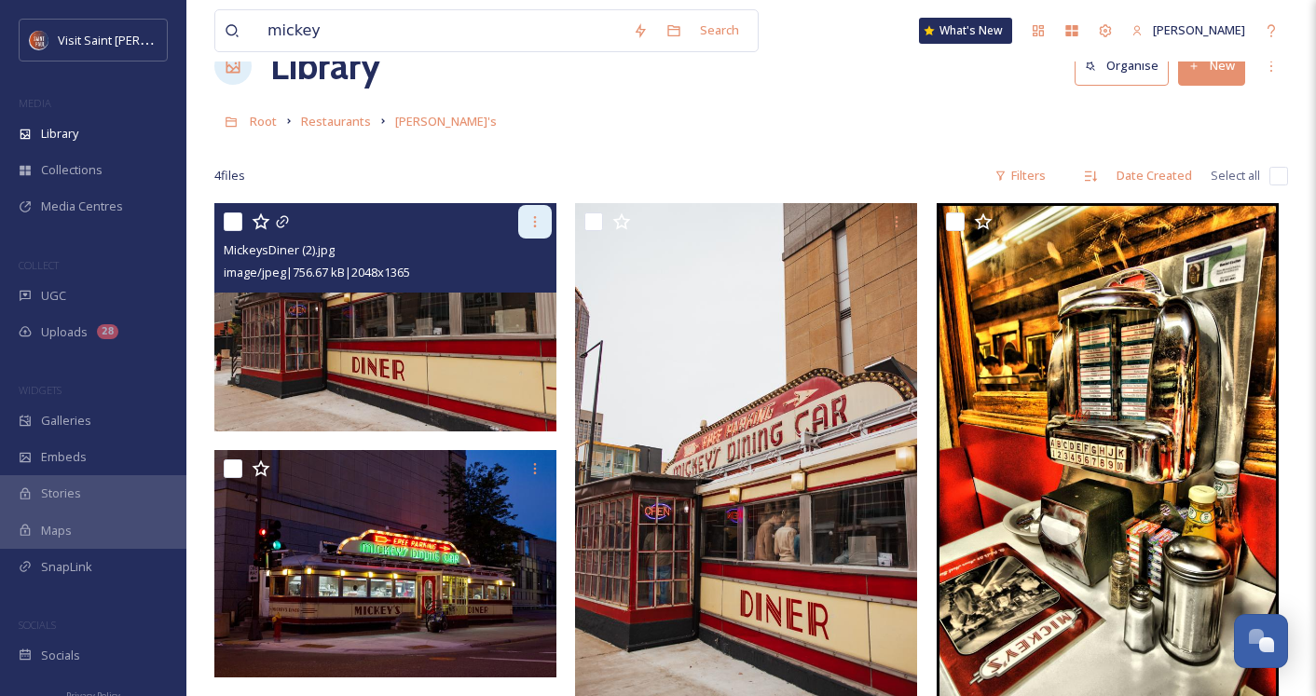
click at [530, 224] on icon at bounding box center [534, 221] width 15 height 15
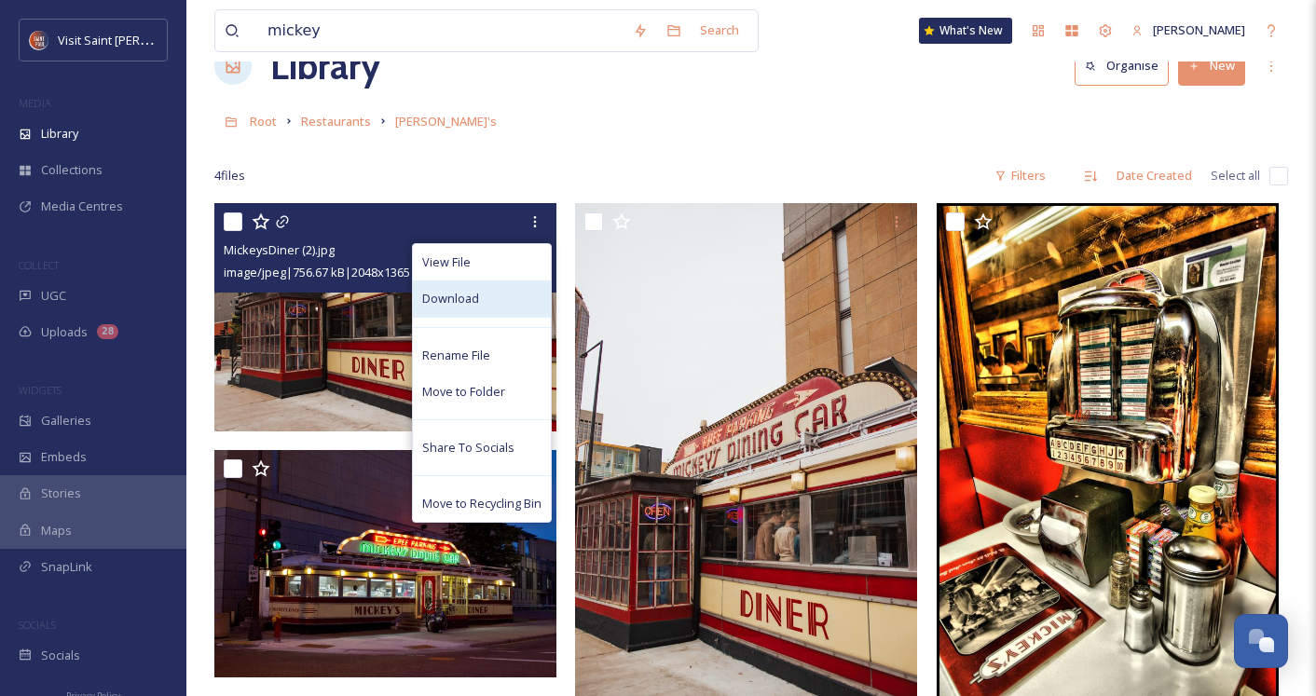
click at [503, 310] on div "Download" at bounding box center [482, 299] width 138 height 36
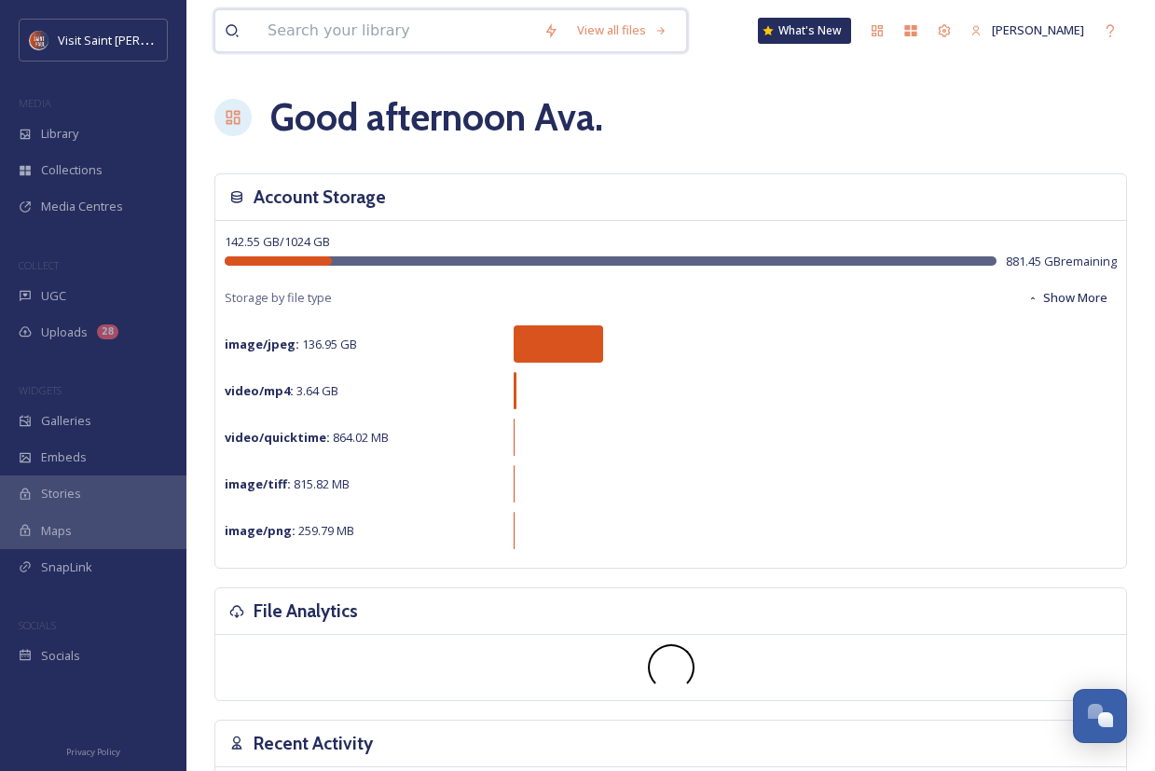
click at [400, 29] on input at bounding box center [396, 30] width 276 height 41
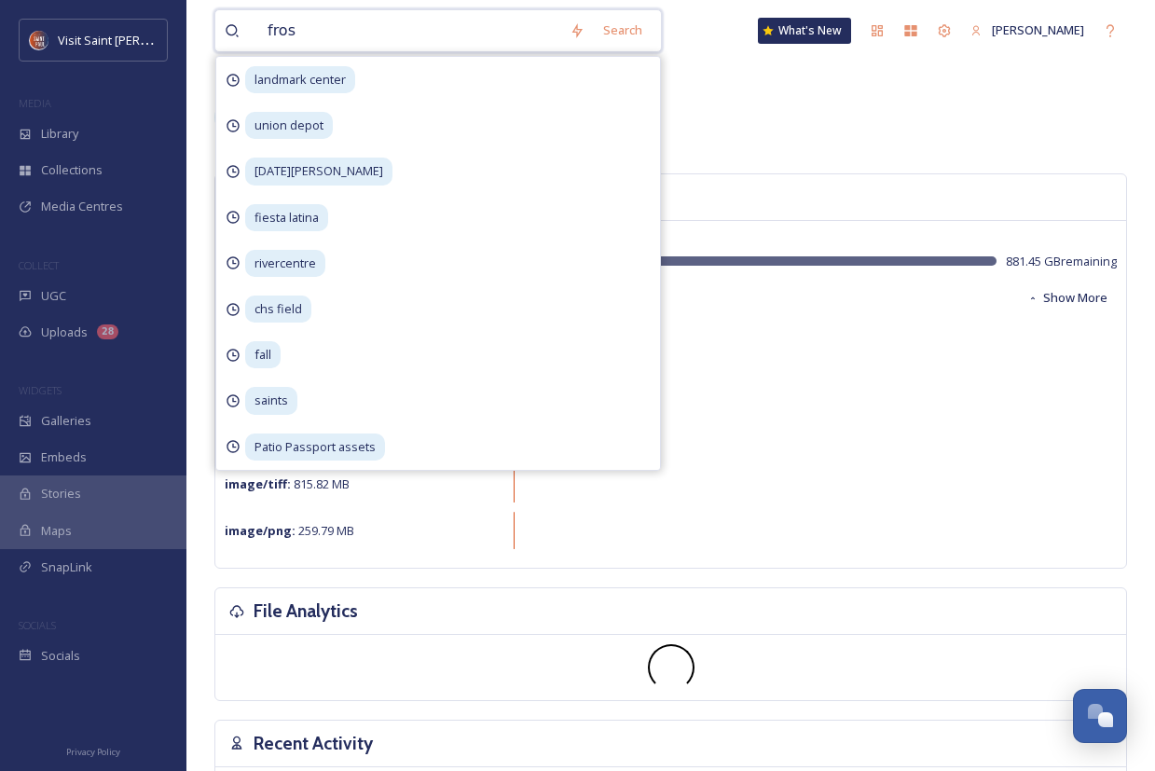
type input "frost"
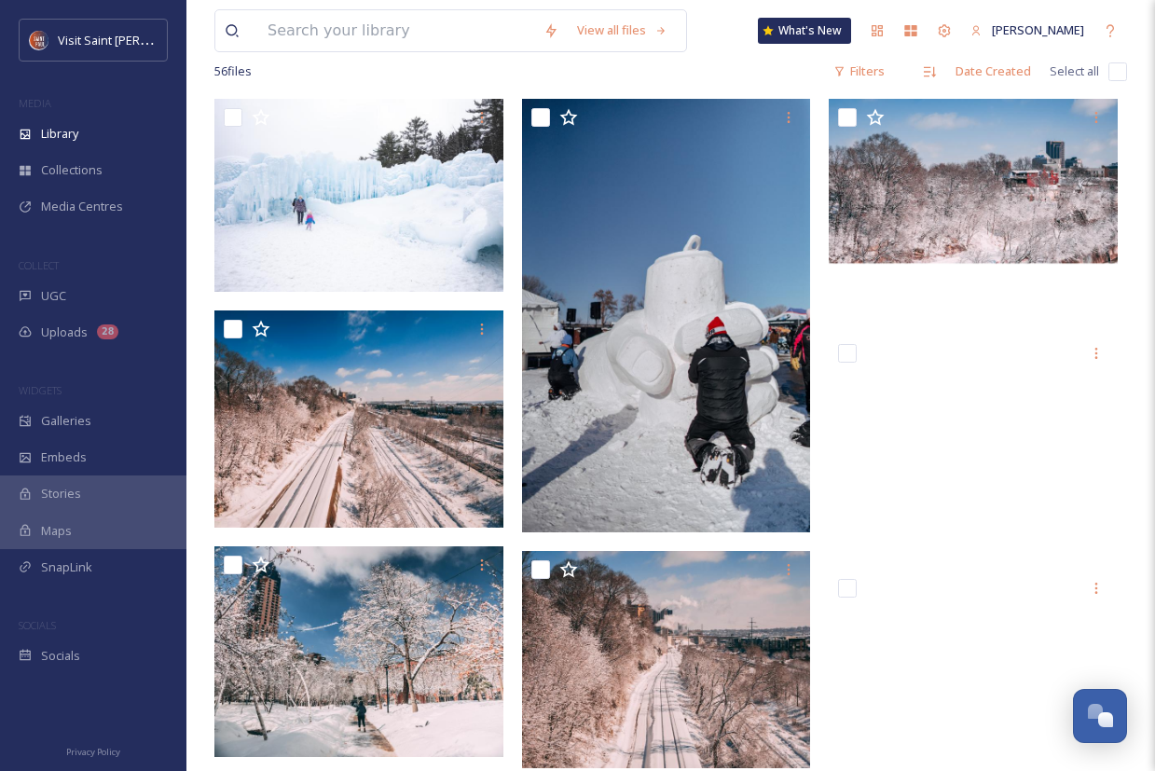
scroll to position [38, 0]
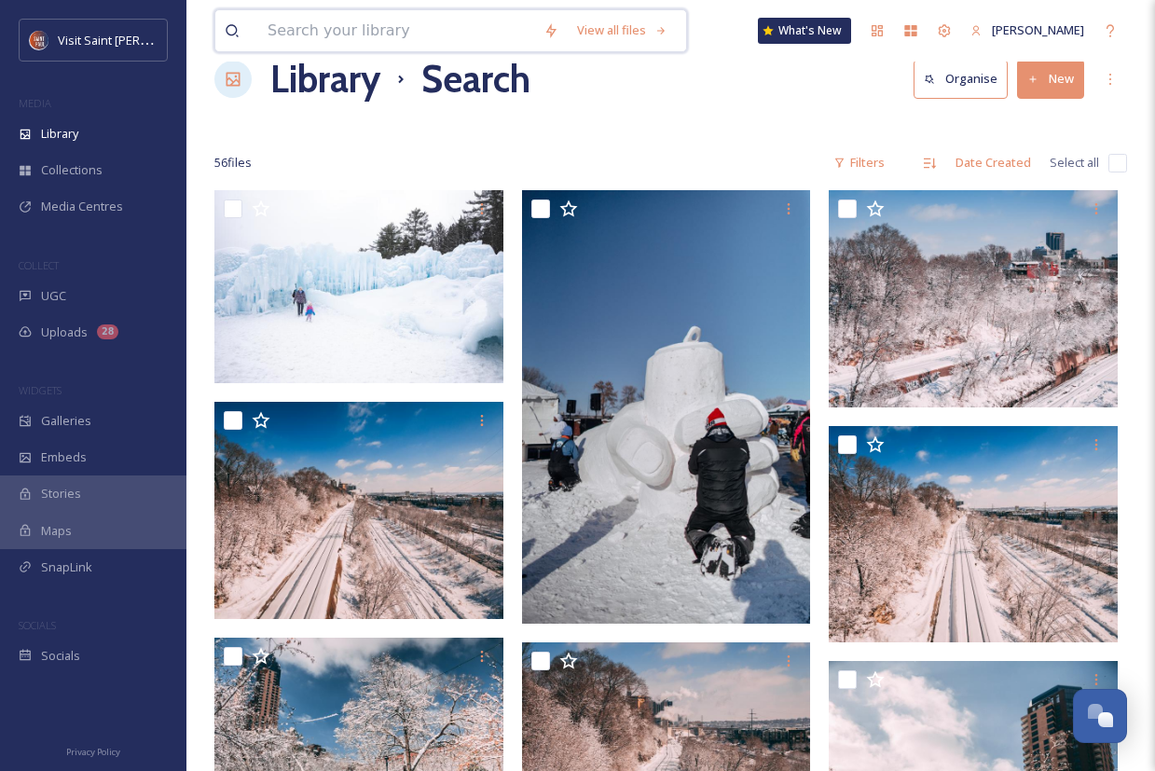
click at [362, 29] on input at bounding box center [396, 30] width 276 height 41
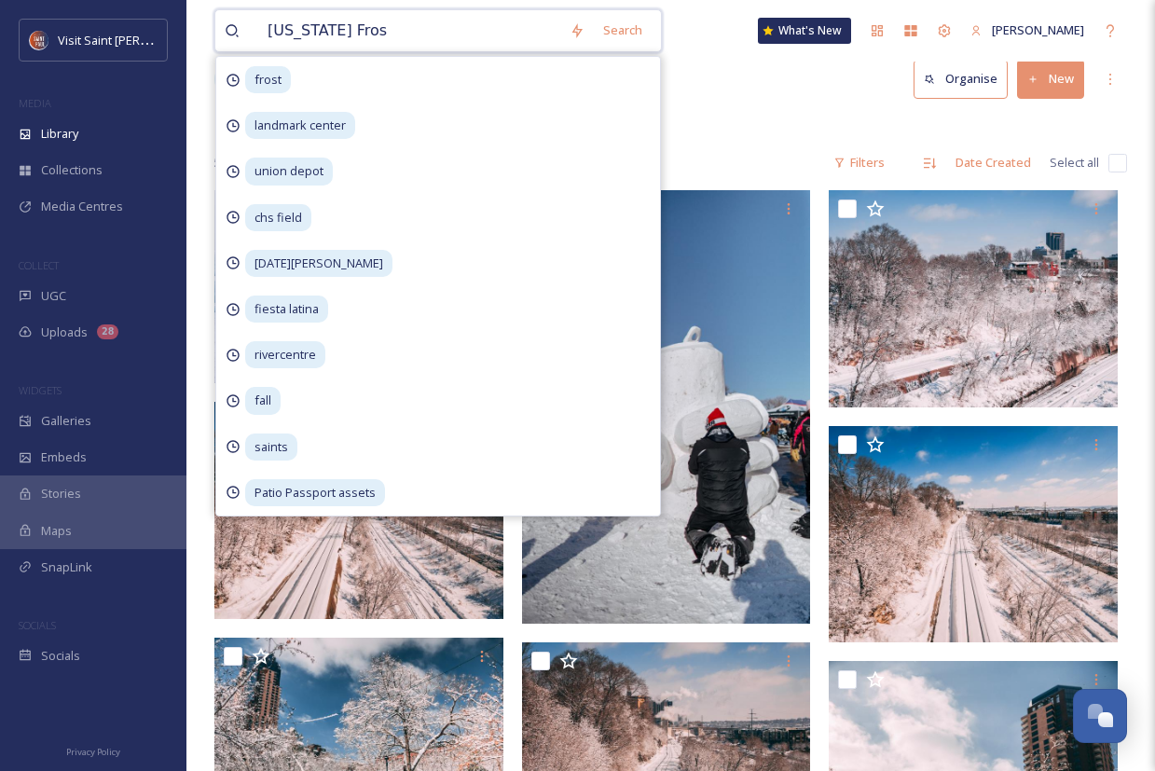
type input "[US_STATE] Frost"
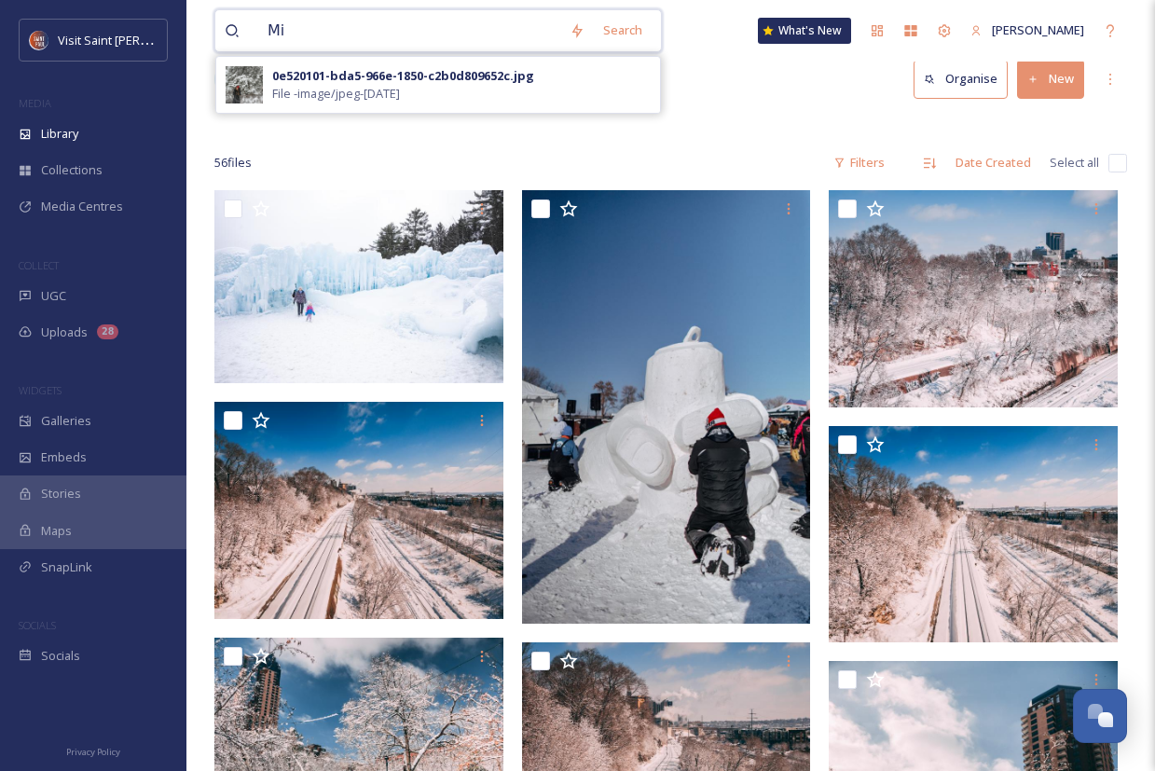
type input "M"
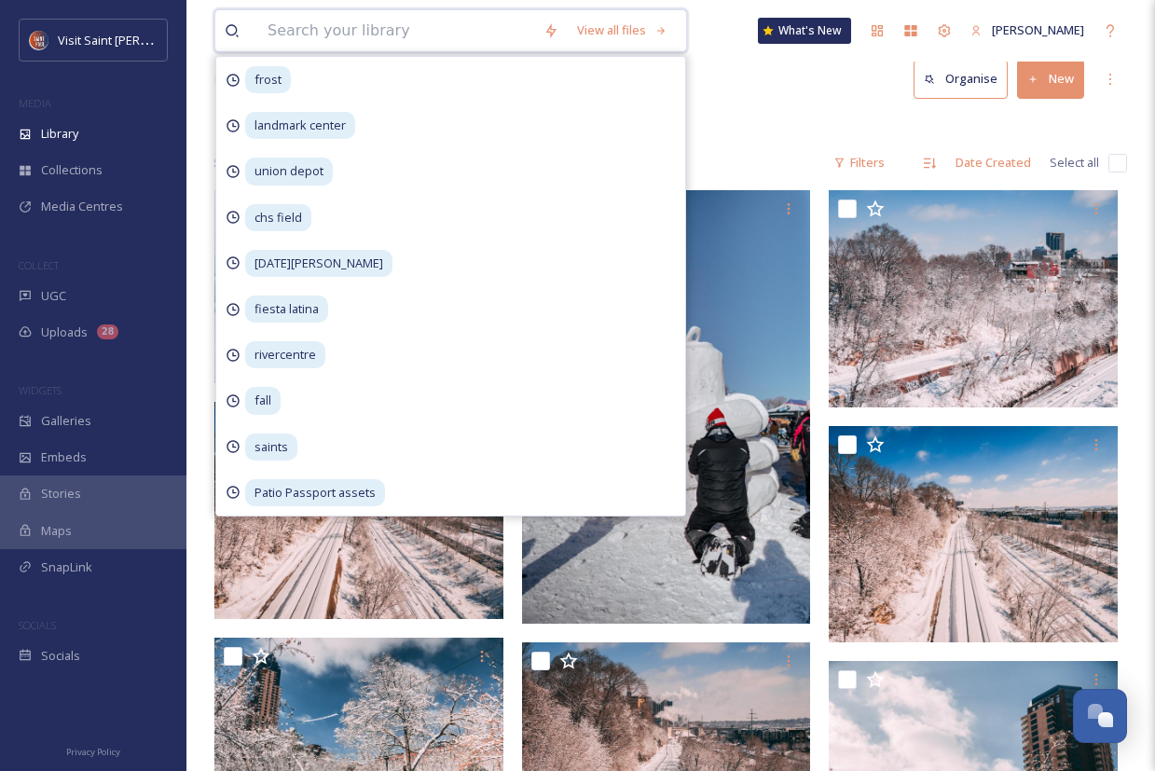
type input "W"
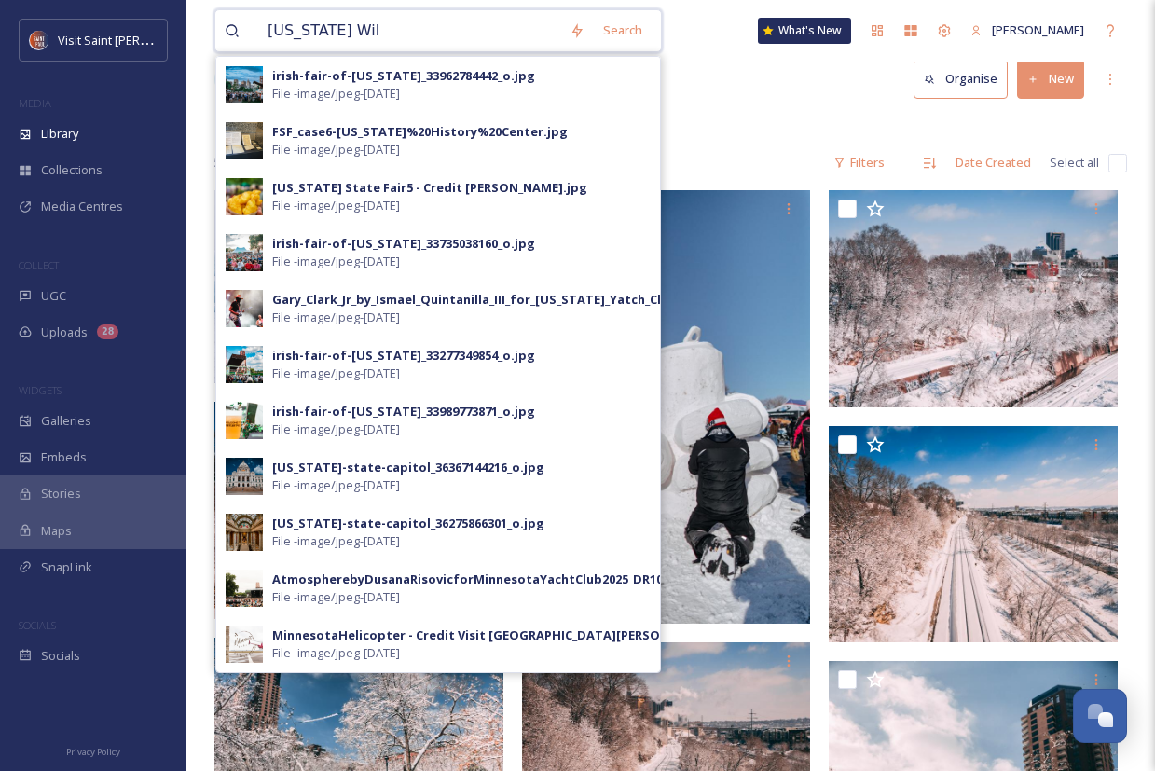
type input "[US_STATE] Wild"
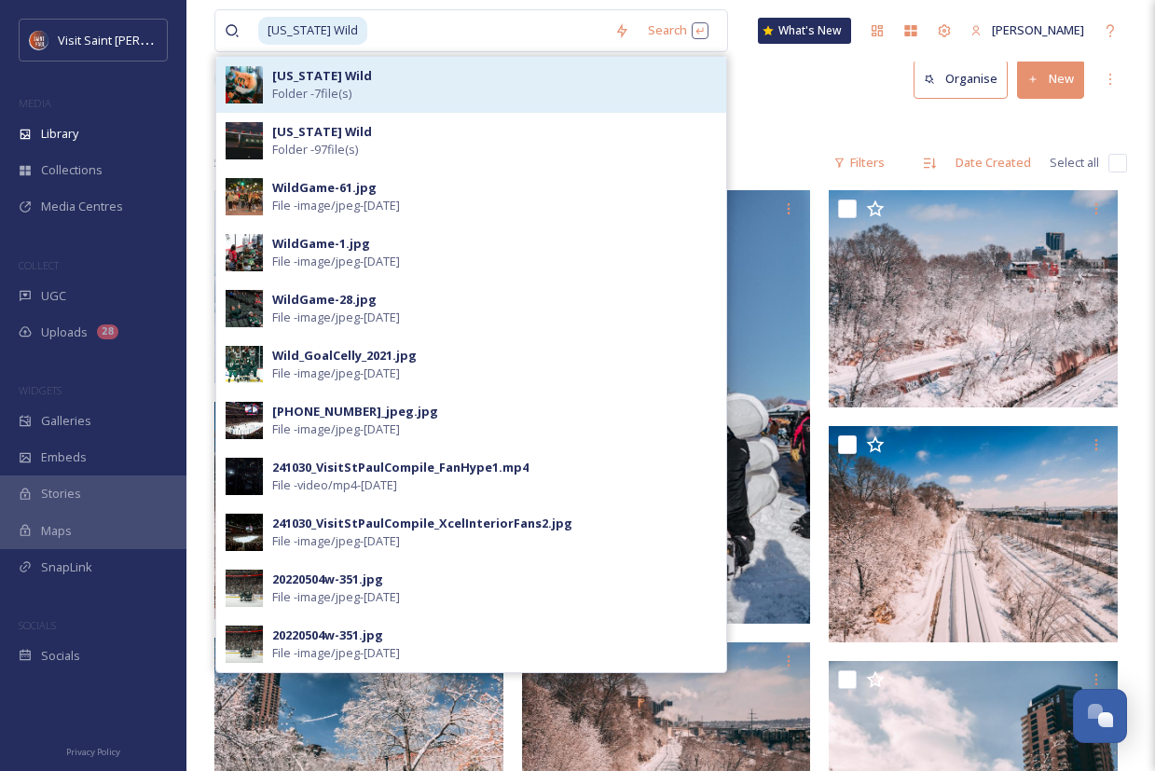
click at [333, 87] on span "Folder - 7 file(s)" at bounding box center [311, 94] width 79 height 18
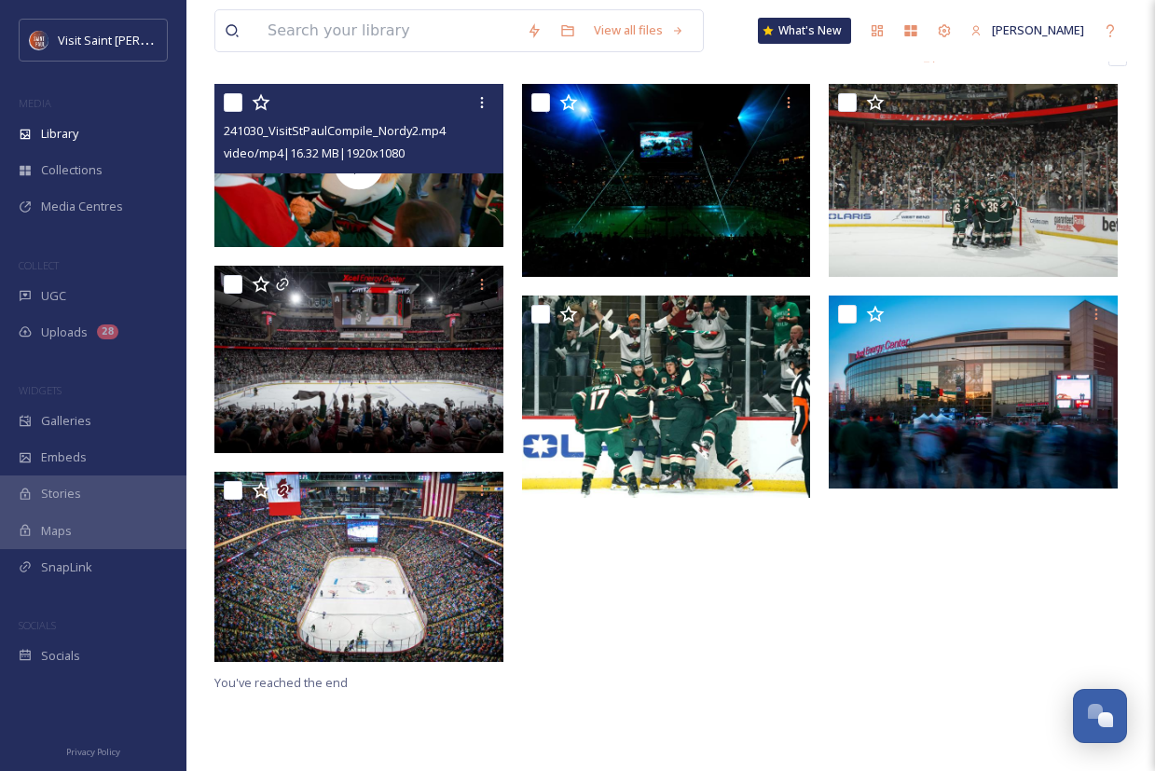
scroll to position [171, 0]
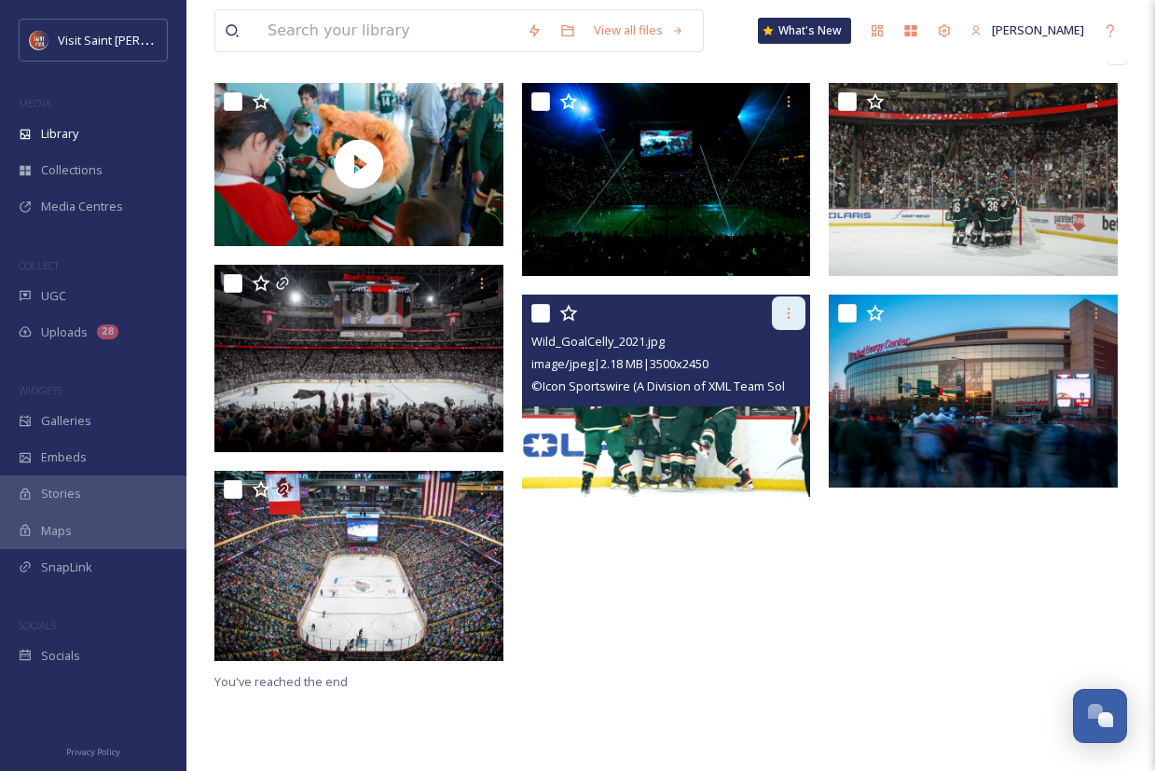
click at [662, 313] on icon at bounding box center [788, 313] width 15 height 15
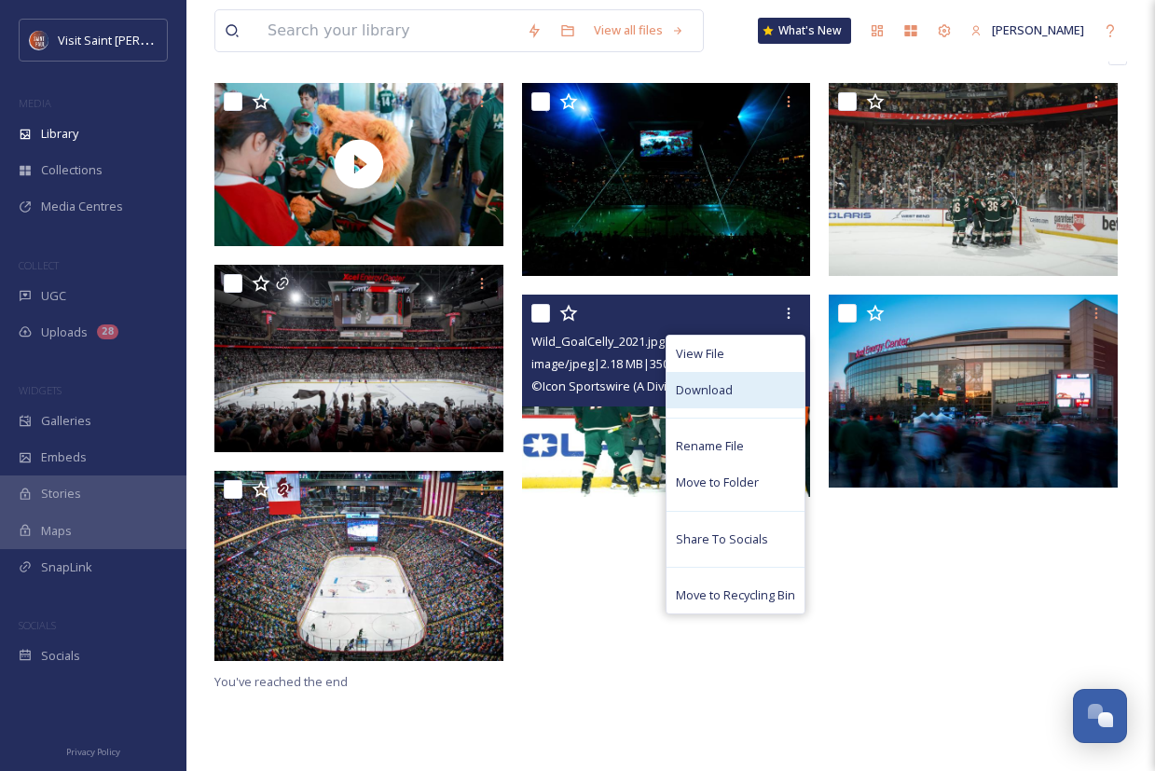
click at [662, 397] on span "Download" at bounding box center [704, 390] width 57 height 18
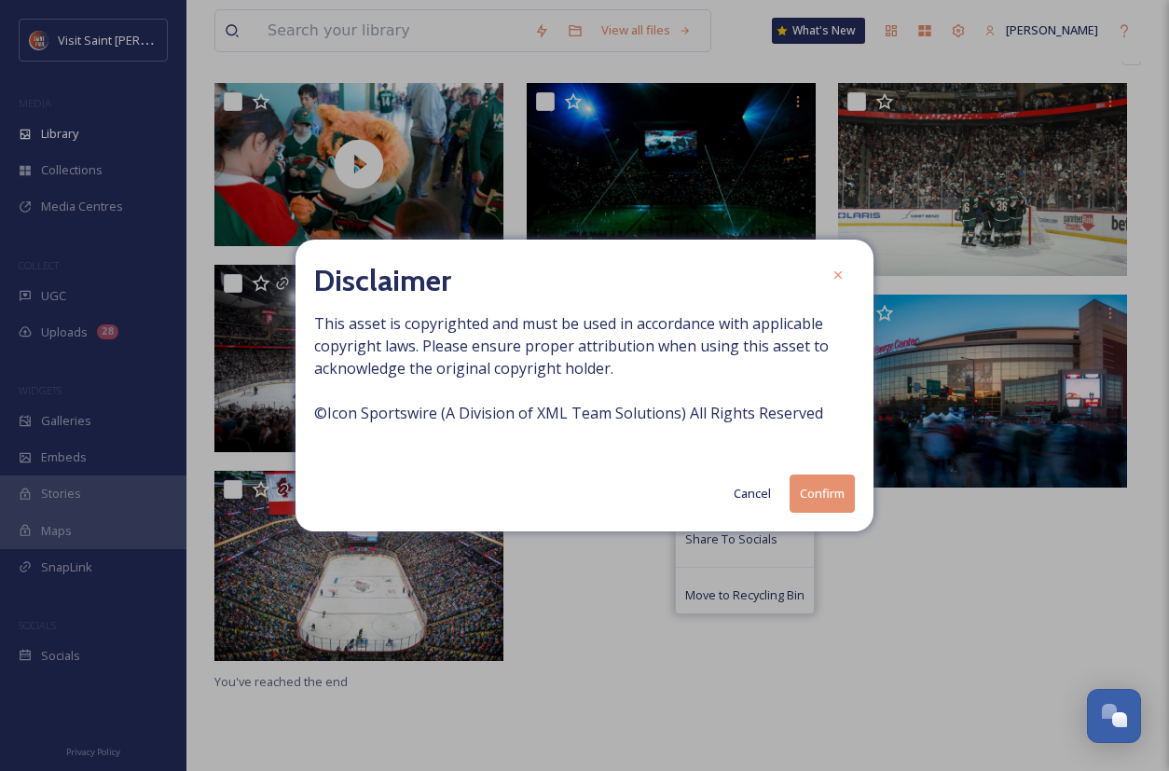
click at [662, 500] on button "Confirm" at bounding box center [821, 493] width 65 height 38
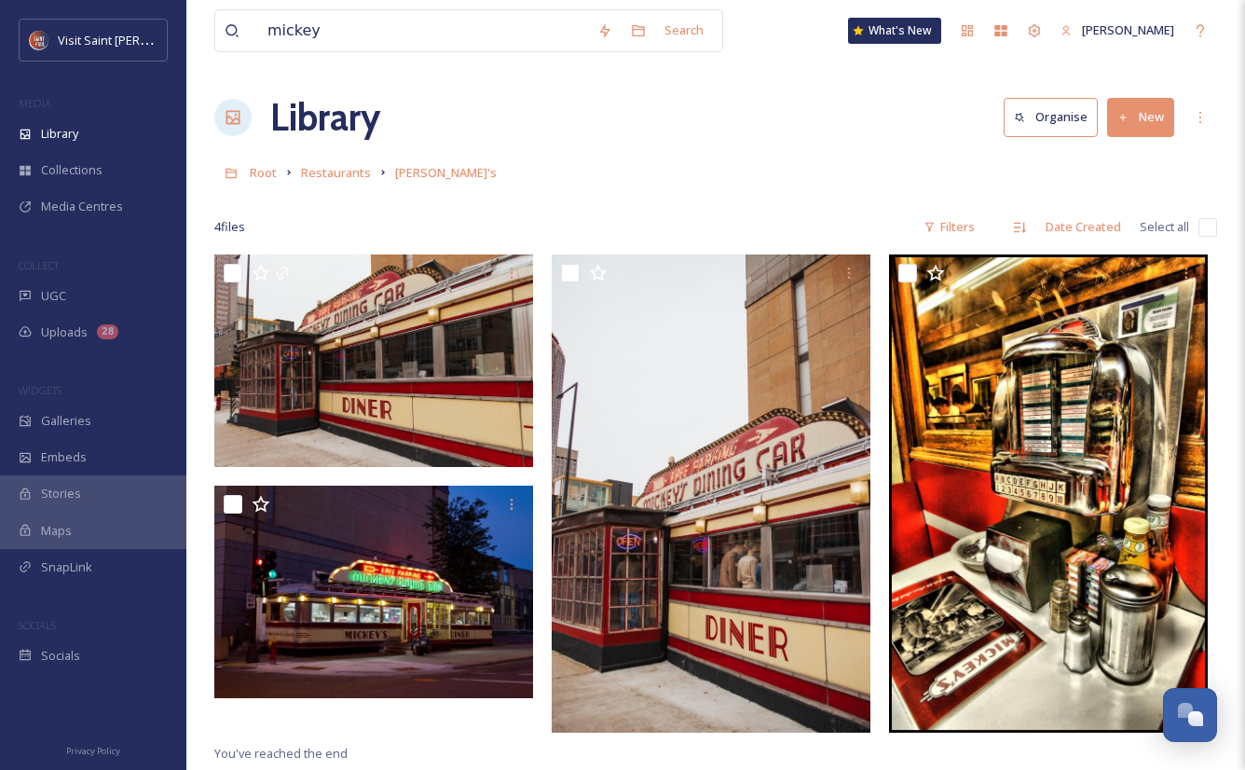
scroll to position [51, 0]
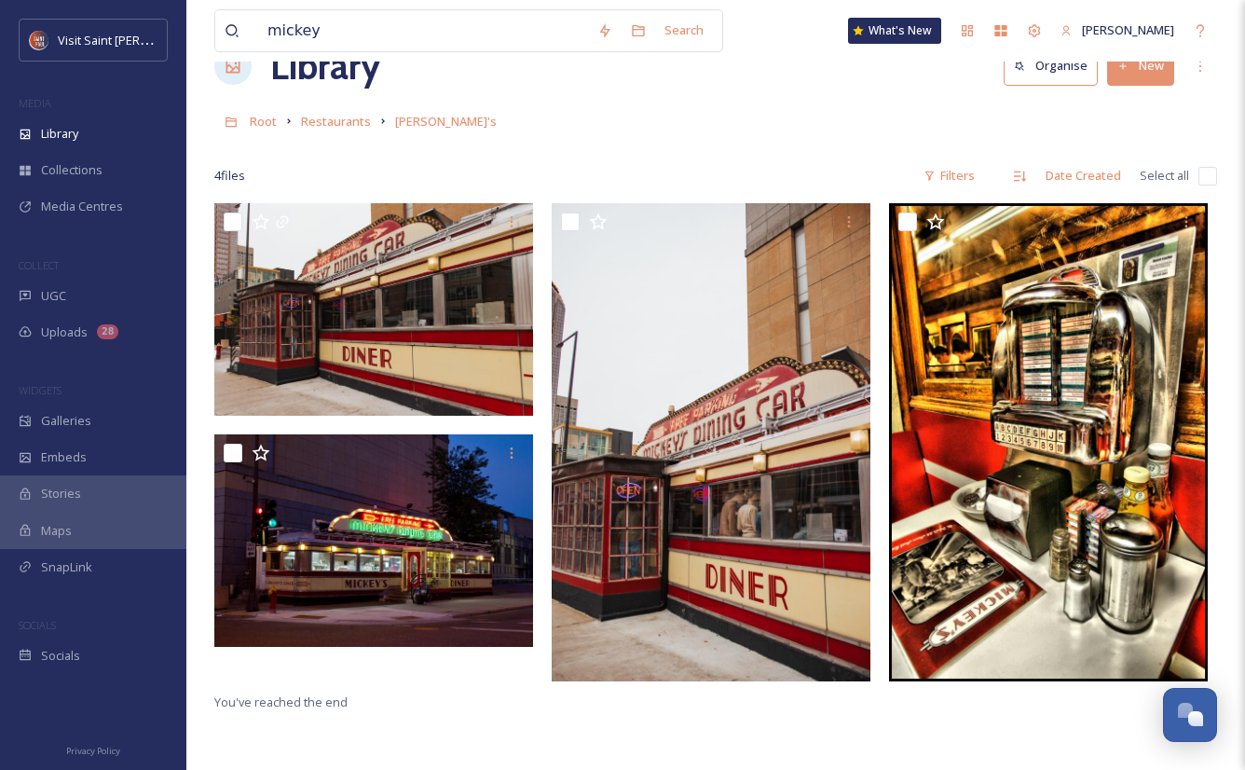
click at [551, 13] on input "mickey" at bounding box center [423, 30] width 330 height 41
type input "m"
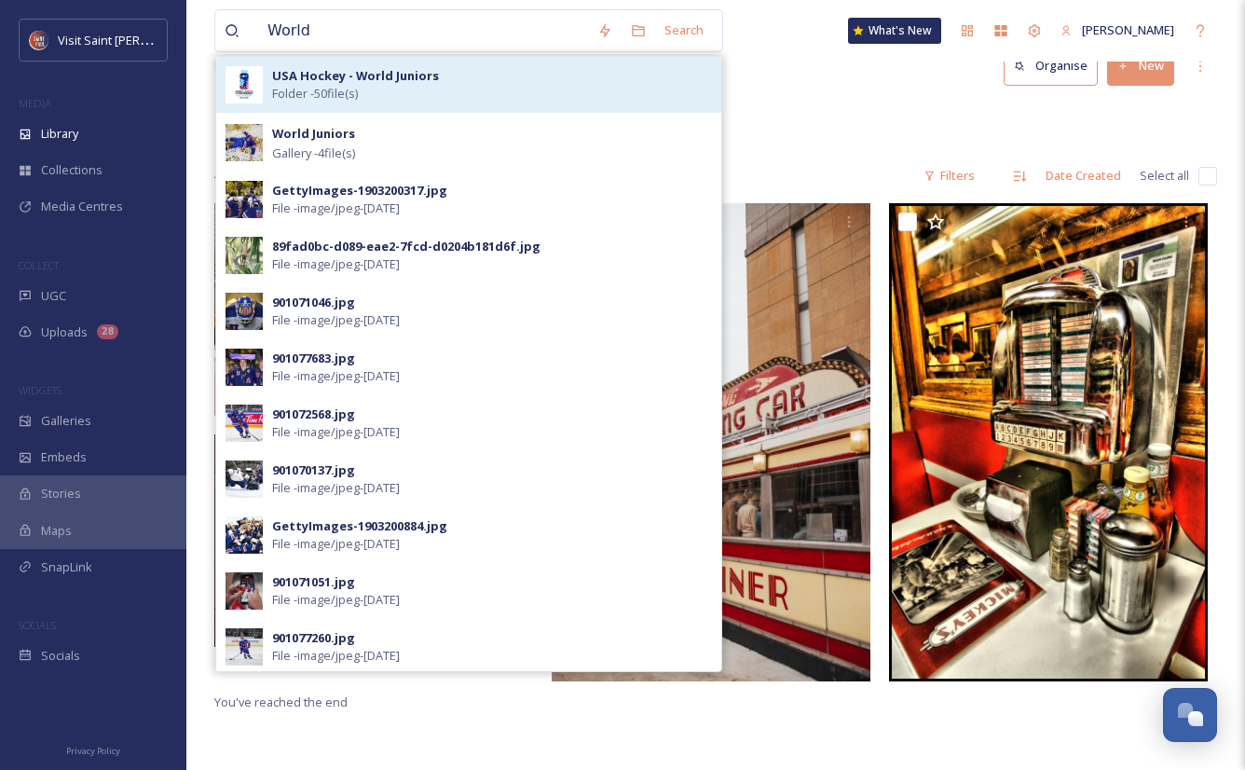
type input "World"
click at [506, 84] on div "USA Hockey - World Juniors Folder - 50 file(s)" at bounding box center [492, 84] width 440 height 35
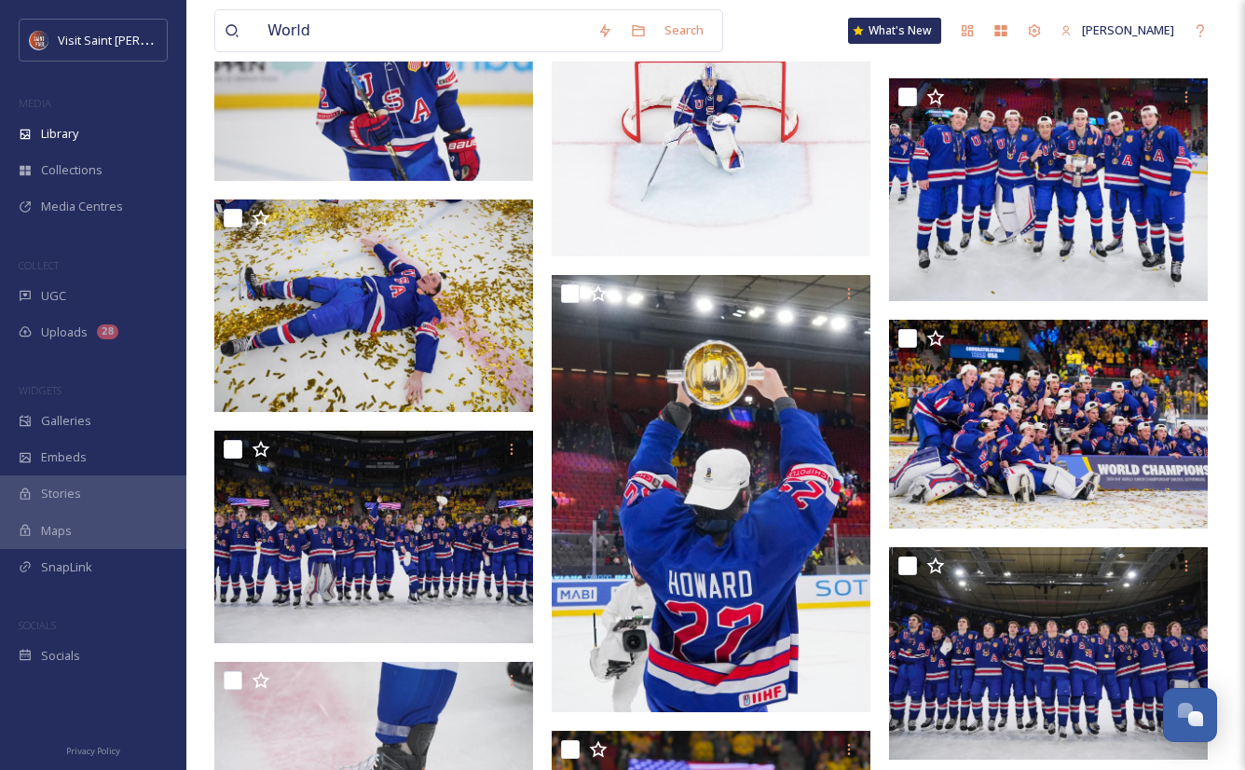
scroll to position [1100, 0]
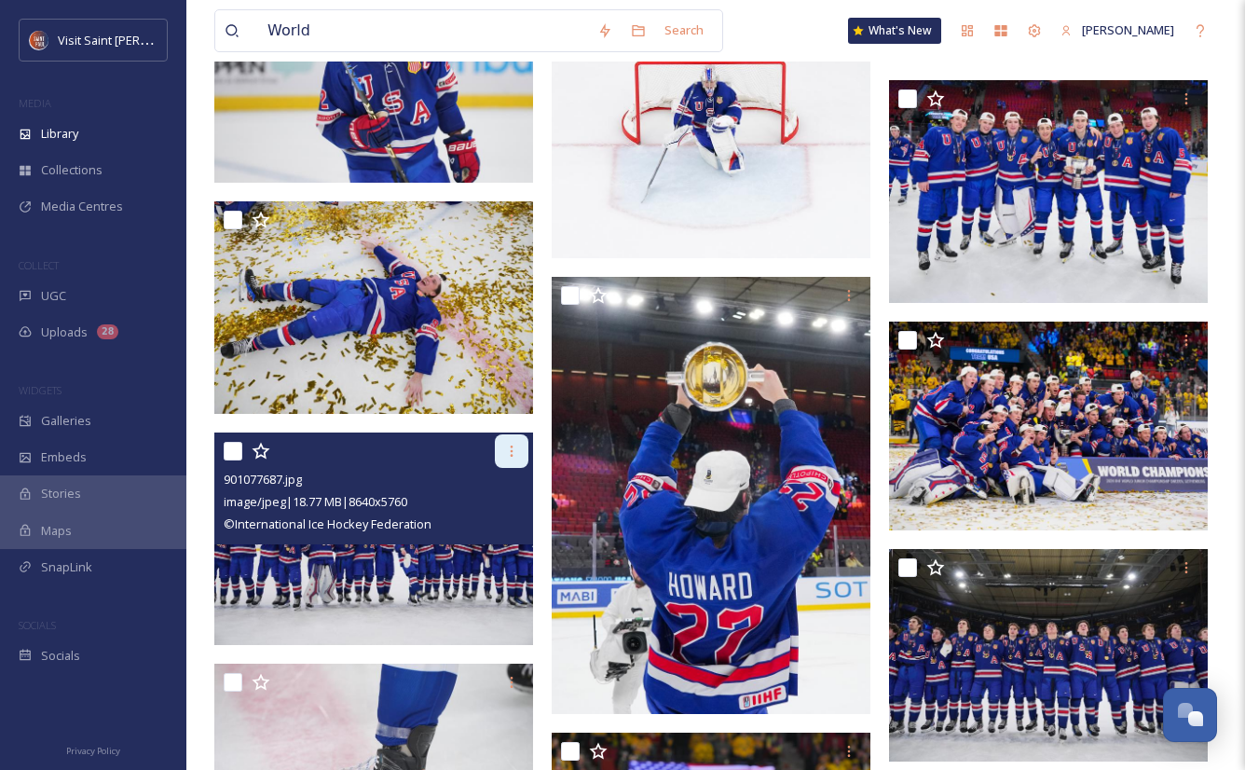
click at [513, 455] on icon at bounding box center [511, 451] width 15 height 15
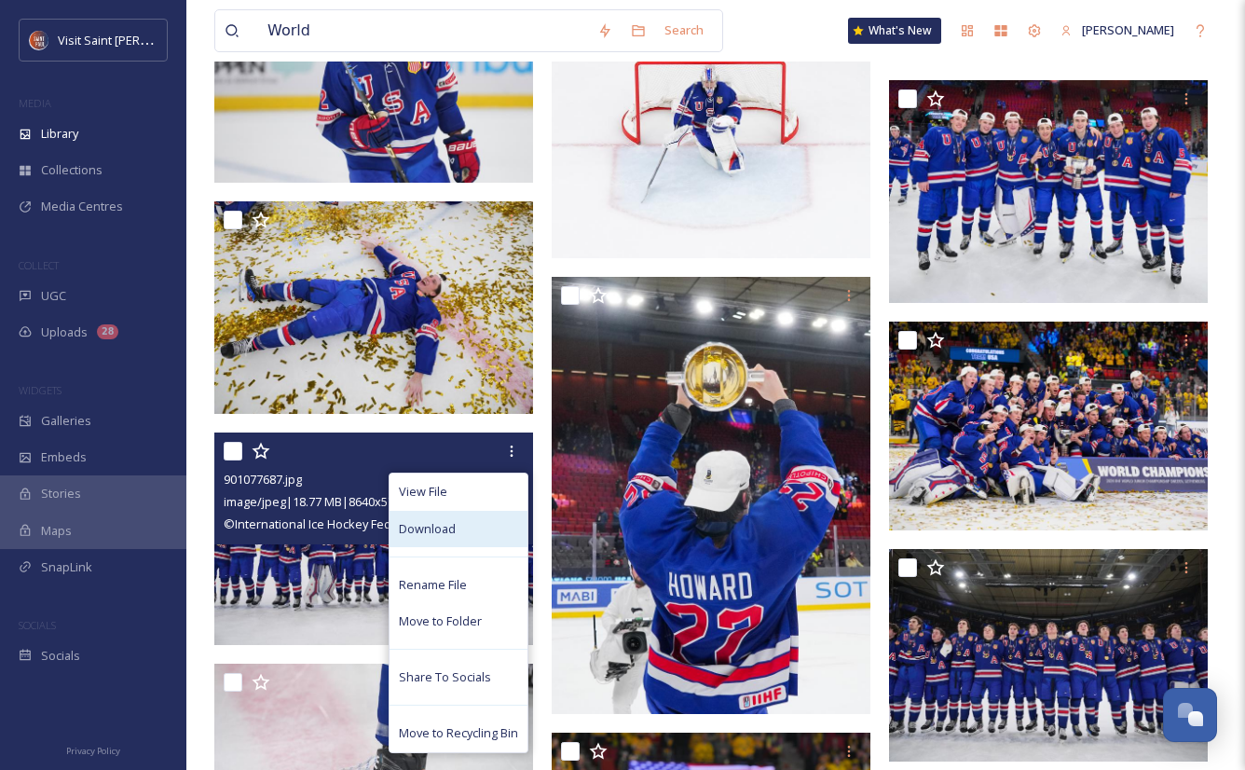
click at [497, 526] on div "Download" at bounding box center [459, 529] width 138 height 36
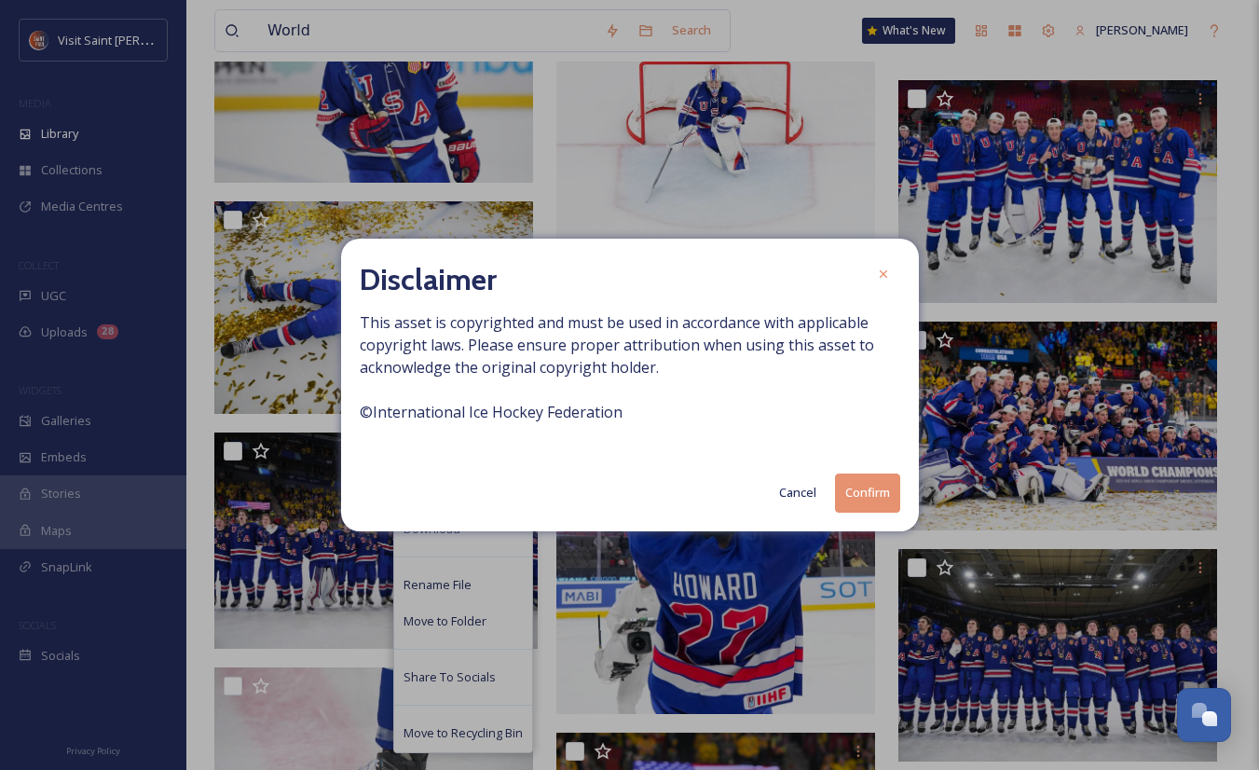
click at [873, 498] on button "Confirm" at bounding box center [867, 492] width 65 height 38
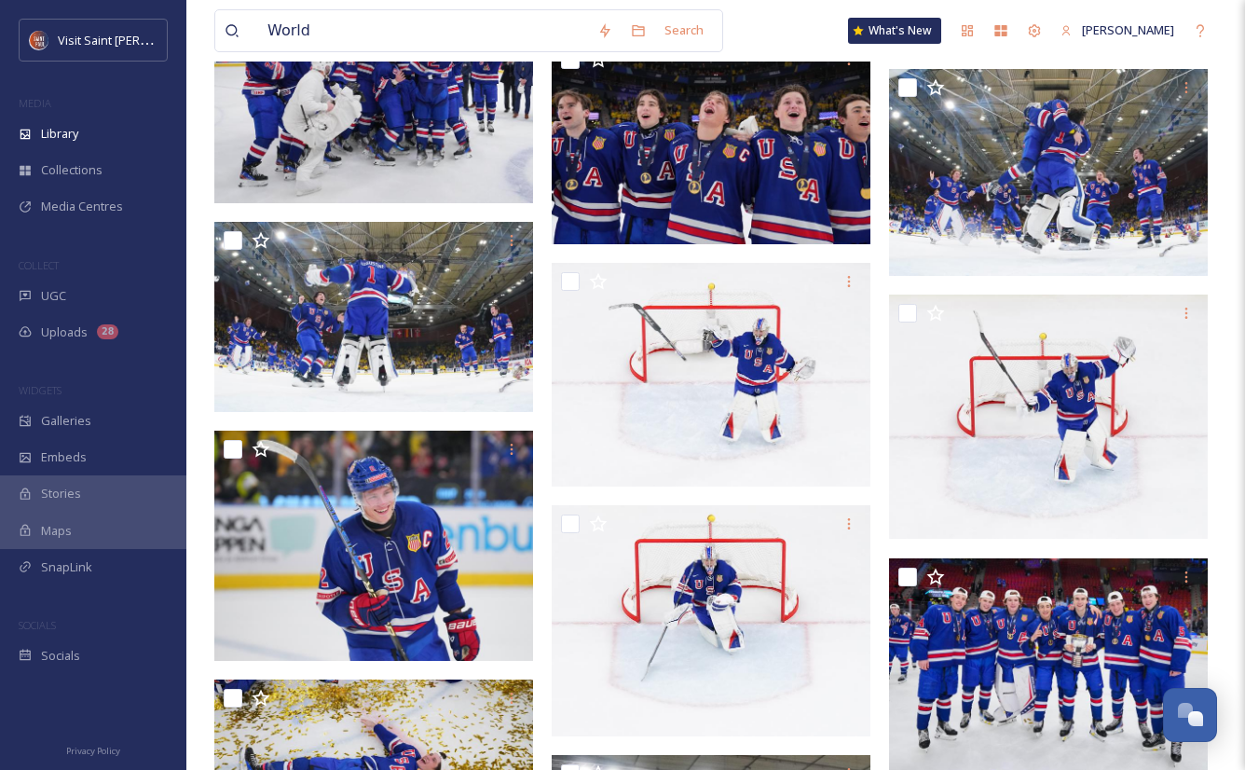
scroll to position [378, 0]
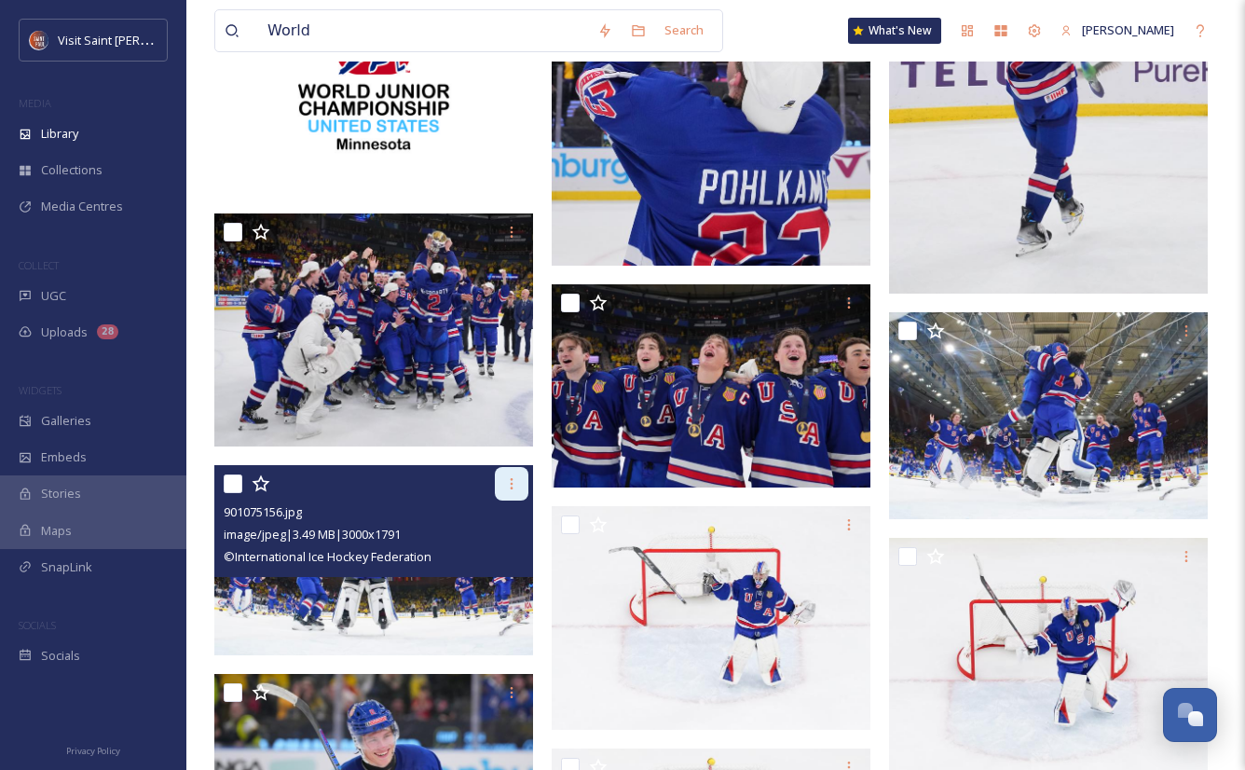
click at [513, 473] on div at bounding box center [512, 484] width 34 height 34
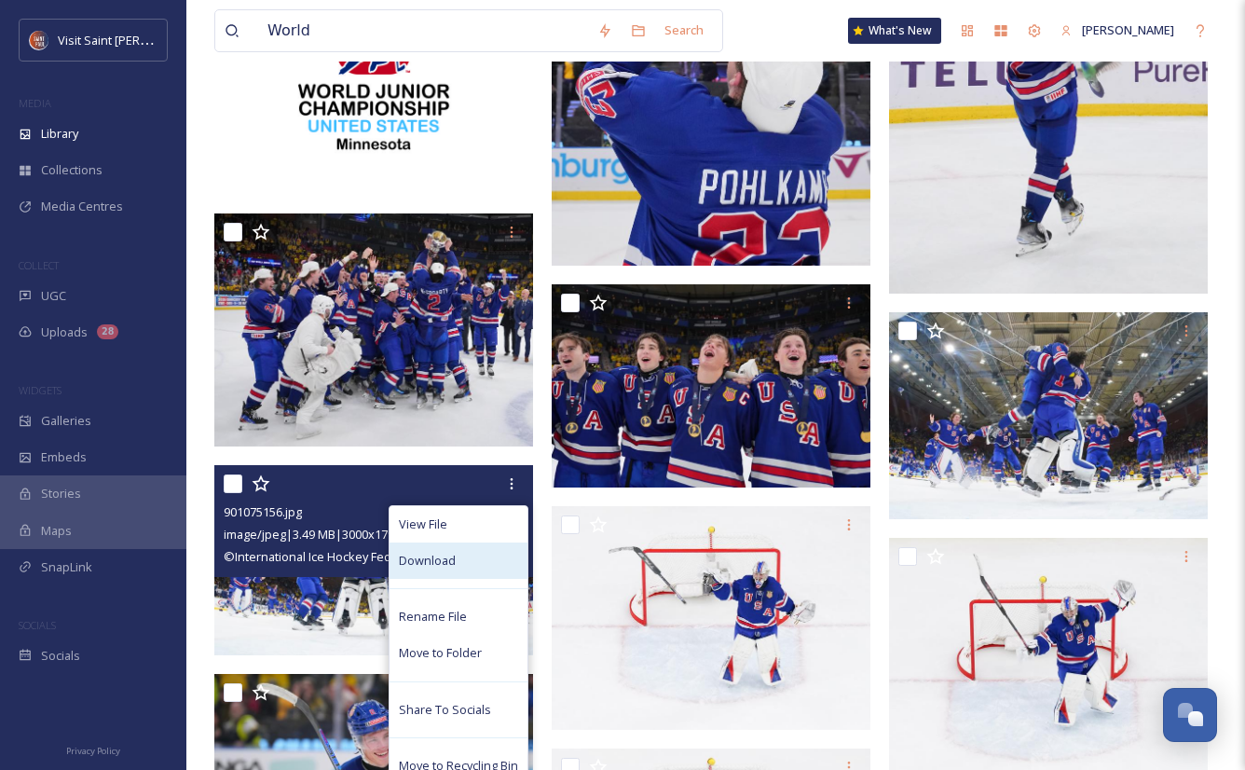
click at [480, 575] on div "Download" at bounding box center [459, 560] width 138 height 36
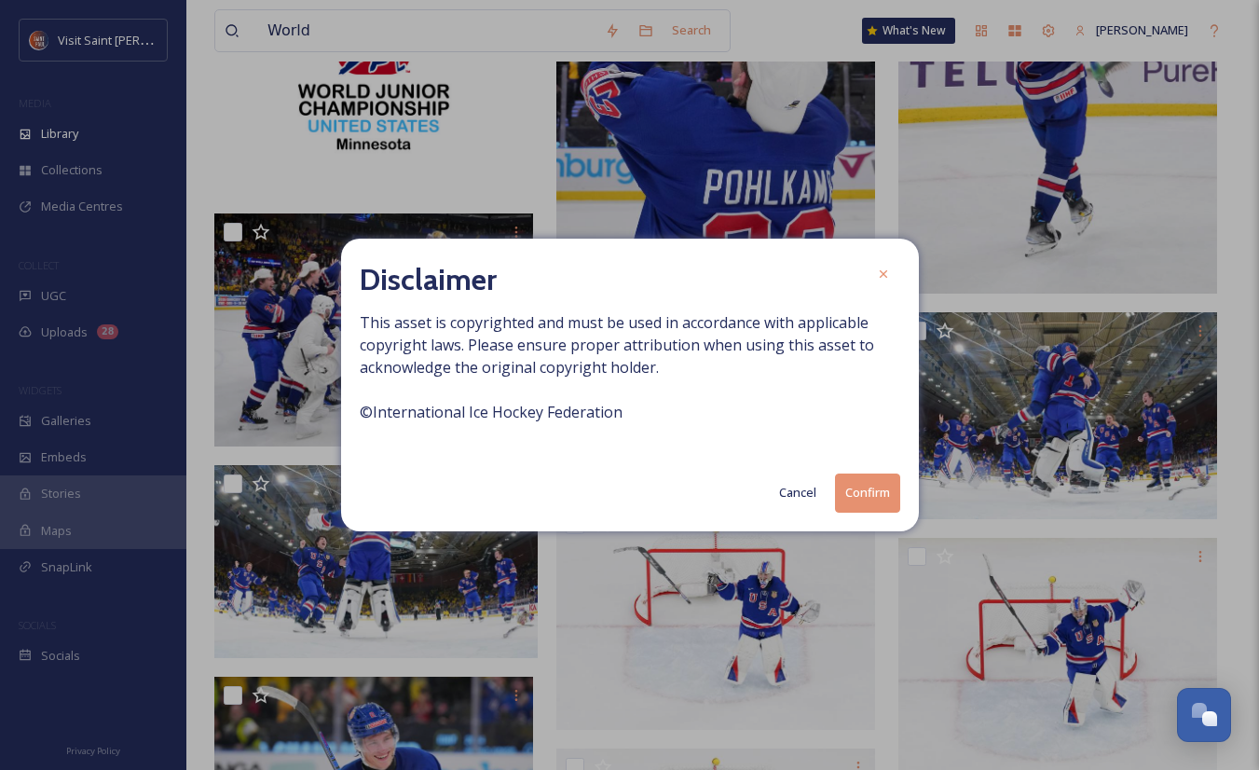
click at [856, 488] on button "Confirm" at bounding box center [867, 492] width 65 height 38
